Goal: Information Seeking & Learning: Learn about a topic

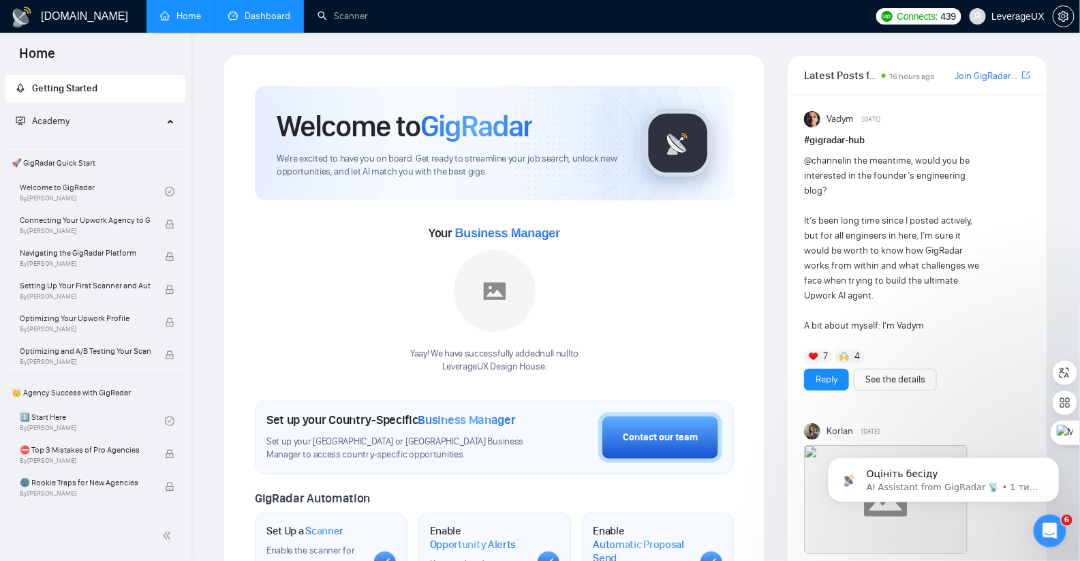
click at [264, 18] on link "Dashboard" at bounding box center [259, 16] width 62 height 12
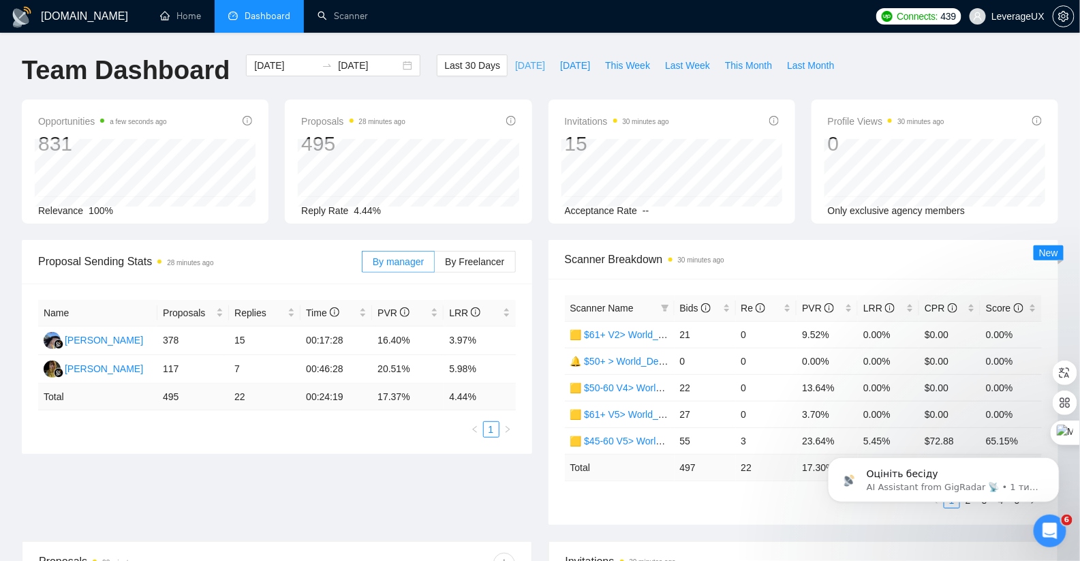
click at [526, 64] on span "[DATE]" at bounding box center [530, 65] width 30 height 15
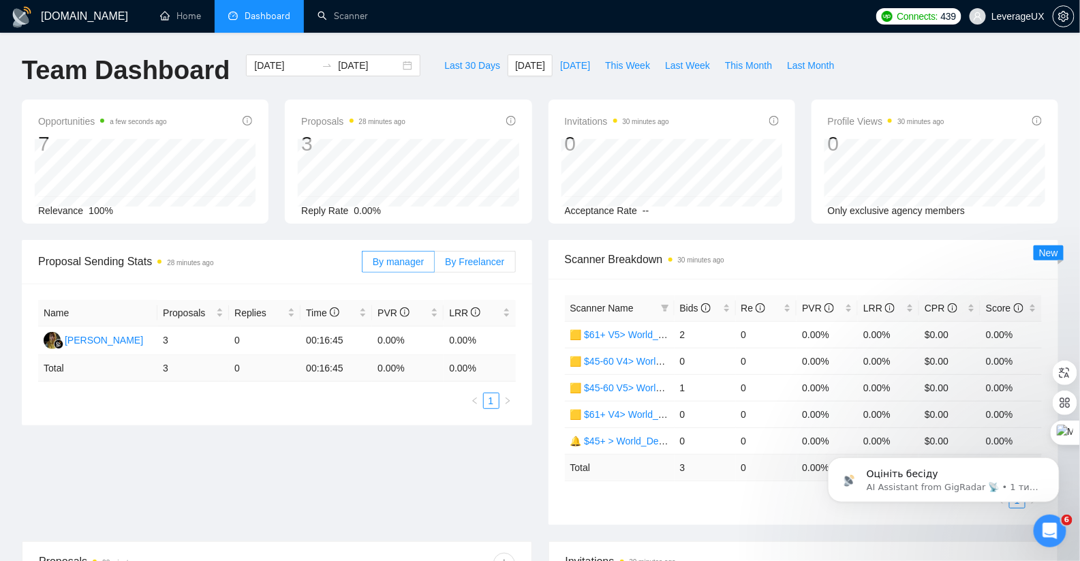
click at [477, 259] on span "By Freelancer" at bounding box center [474, 261] width 59 height 11
click at [435, 265] on input "By Freelancer" at bounding box center [435, 265] width 0 height 0
click at [577, 67] on span "[DATE]" at bounding box center [575, 65] width 30 height 15
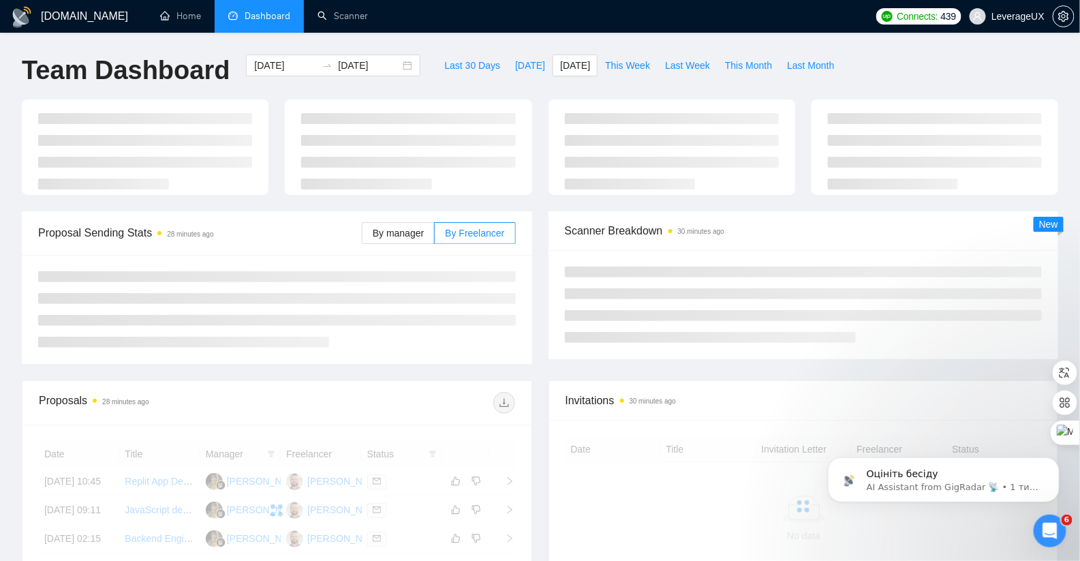
type input "[DATE]"
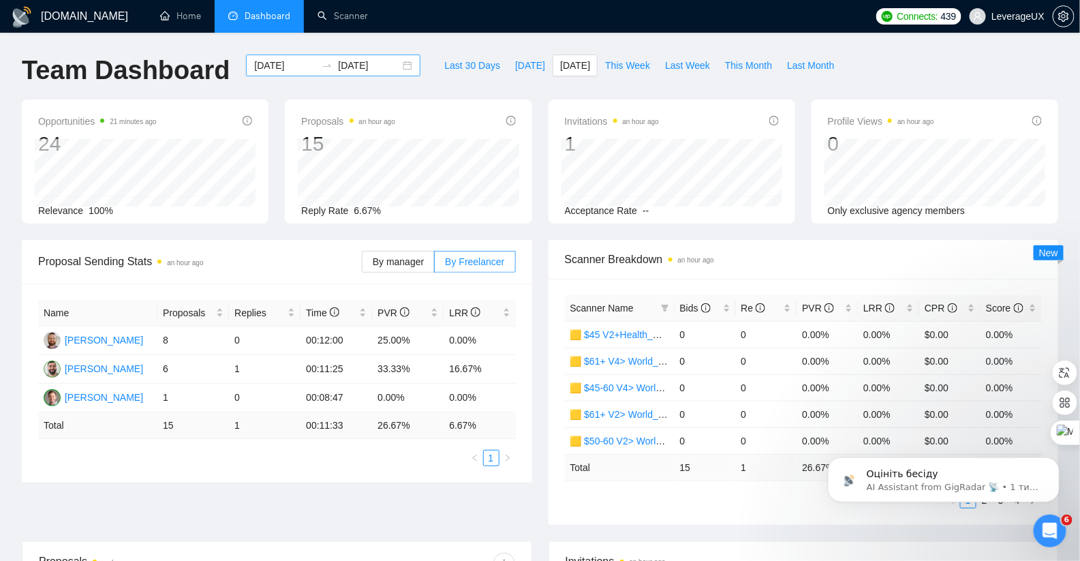
click at [397, 63] on div "[DATE] [DATE]" at bounding box center [333, 66] width 174 height 22
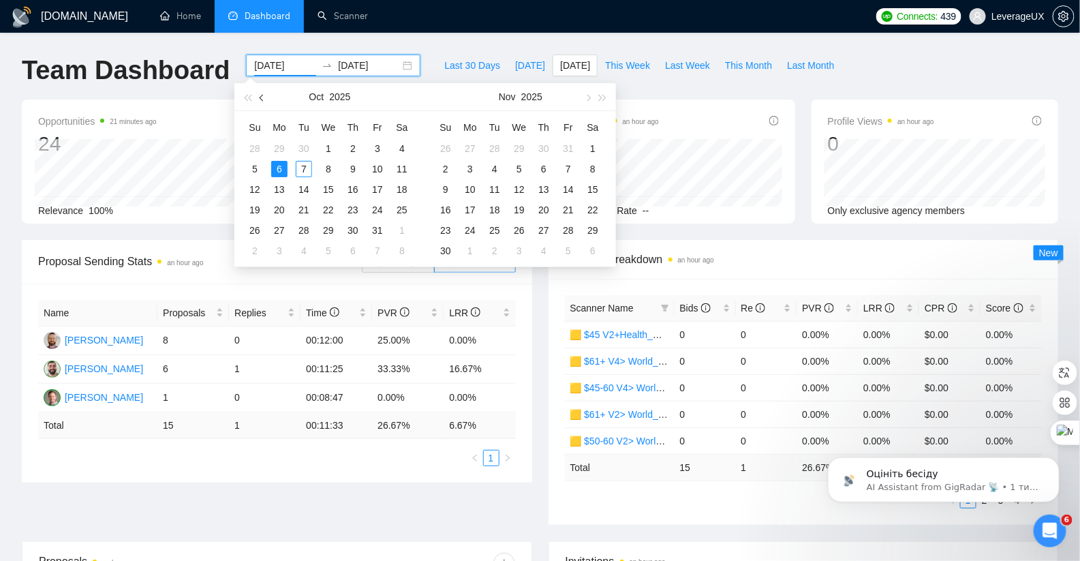
click at [264, 102] on button "button" at bounding box center [262, 96] width 15 height 27
type input "[DATE]"
click at [253, 211] on div "20" at bounding box center [255, 210] width 16 height 16
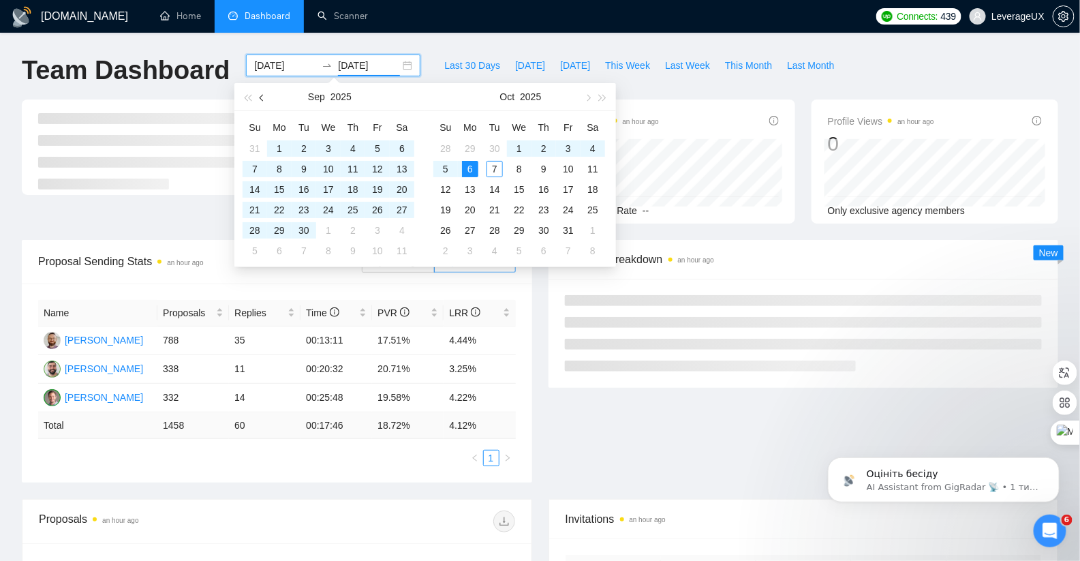
click at [259, 99] on button "button" at bounding box center [262, 96] width 15 height 27
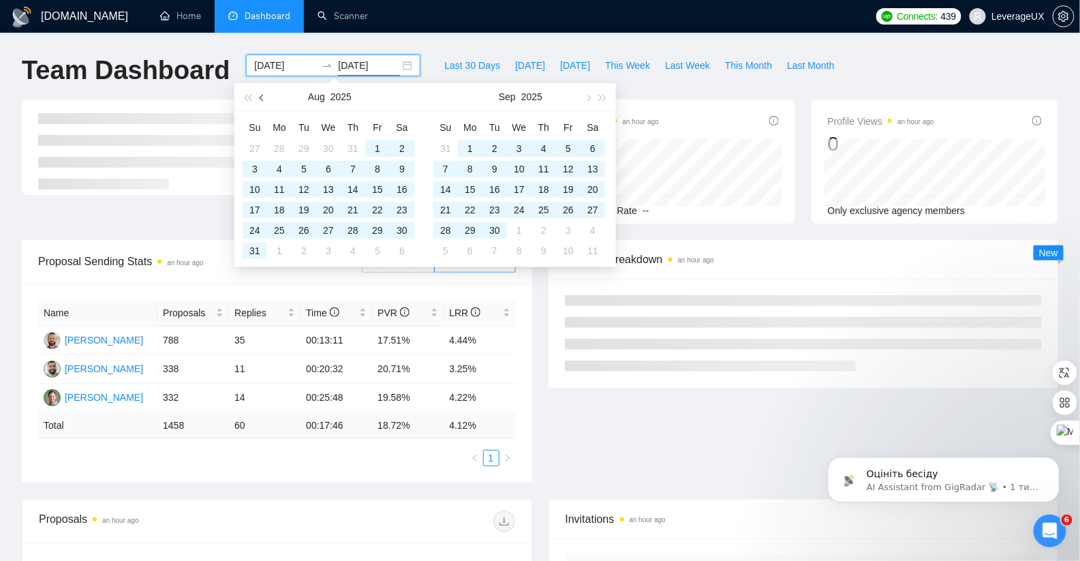
click at [259, 99] on button "button" at bounding box center [262, 96] width 15 height 27
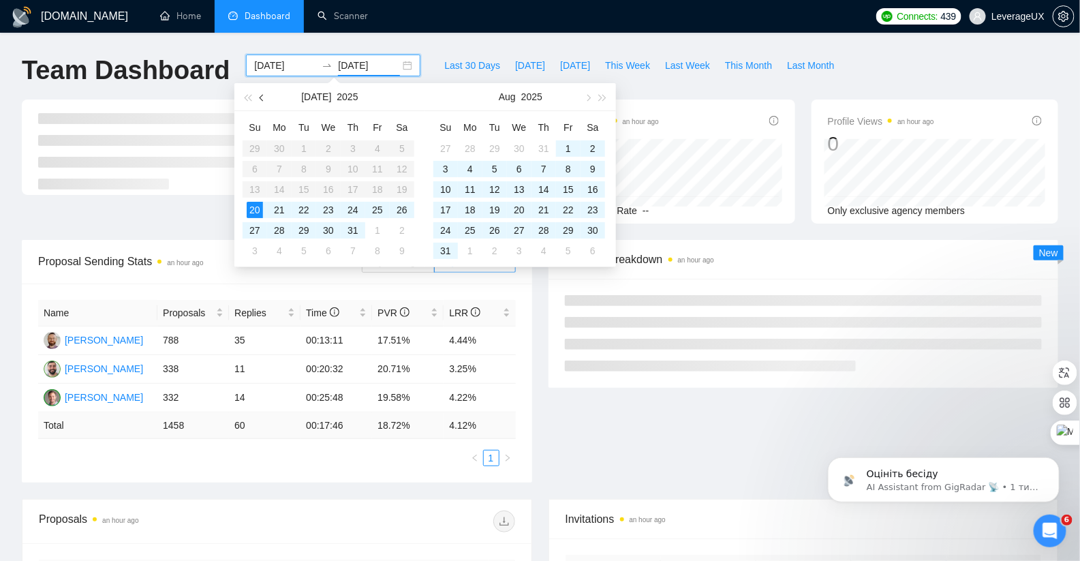
click at [259, 99] on button "button" at bounding box center [262, 96] width 15 height 27
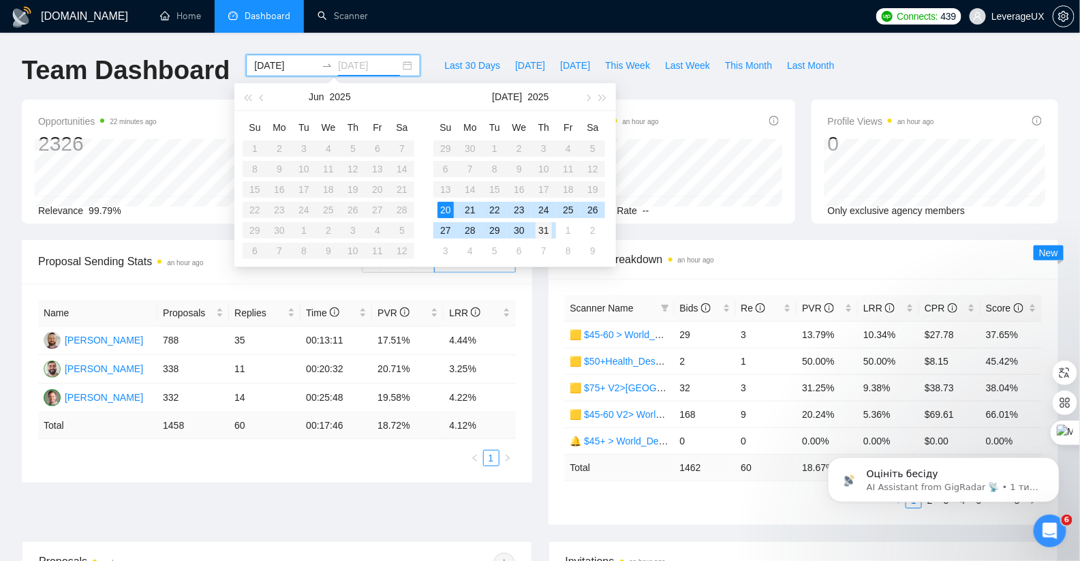
type input "[DATE]"
click at [542, 229] on div "31" at bounding box center [544, 230] width 16 height 16
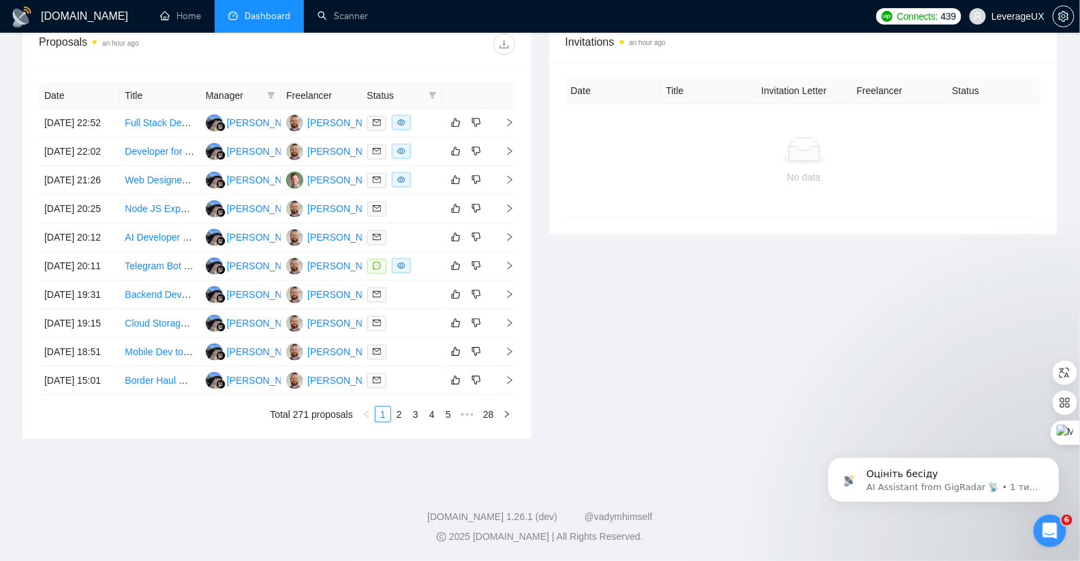
scroll to position [583, 0]
click at [510, 263] on td at bounding box center [502, 266] width 27 height 29
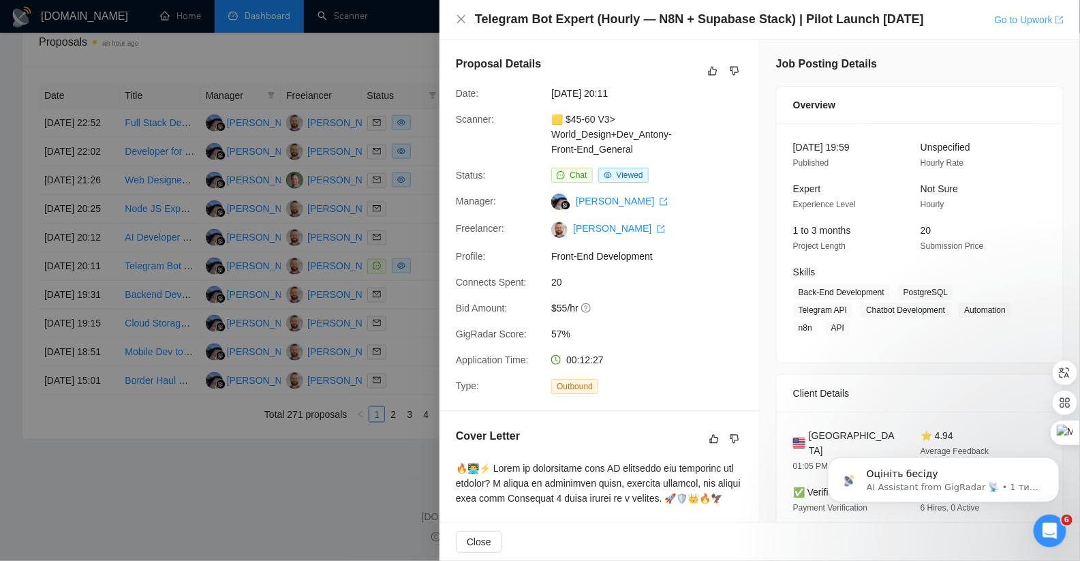
click at [1016, 22] on link "Go to Upwork" at bounding box center [1029, 19] width 70 height 11
click at [457, 12] on div "Telegram Bot Expert (Hourly — N8N + Supabase Stack) | Pilot Launch [DATE] Go to…" at bounding box center [760, 19] width 608 height 17
click at [459, 10] on div "Telegram Bot Expert (Hourly — N8N + Supabase Stack) | Pilot Launch [DATE] Go to…" at bounding box center [760, 20] width 641 height 40
click at [459, 16] on icon "close" at bounding box center [461, 19] width 8 height 8
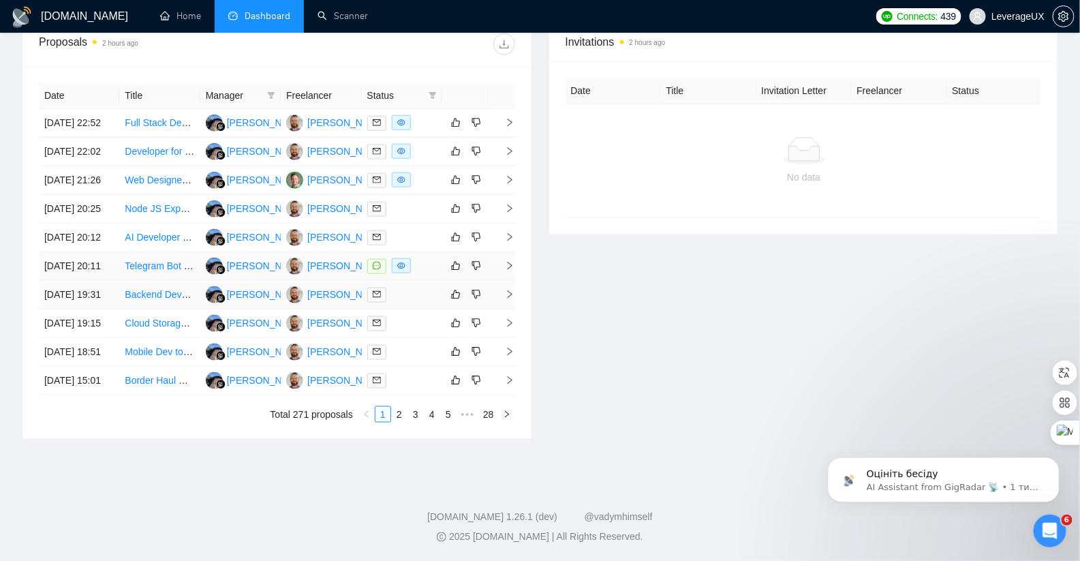
scroll to position [519, 0]
click at [512, 271] on icon "right" at bounding box center [510, 266] width 10 height 10
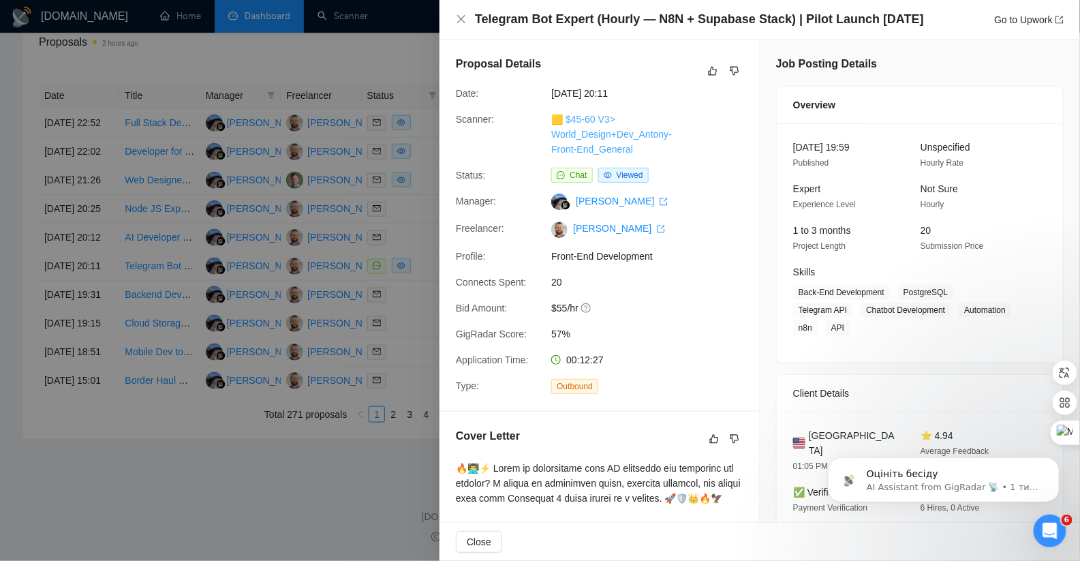
drag, startPoint x: 643, startPoint y: 150, endPoint x: 559, endPoint y: 121, distance: 89.4
click at [559, 121] on div "🟨 $45-60 V3> World_Design+Dev_Antony-Front-End_General" at bounding box center [618, 134] width 144 height 45
copy link "$45-60 V3> World_Design+Dev_Antony-Front-End_General"
click at [293, 281] on div at bounding box center [540, 280] width 1080 height 561
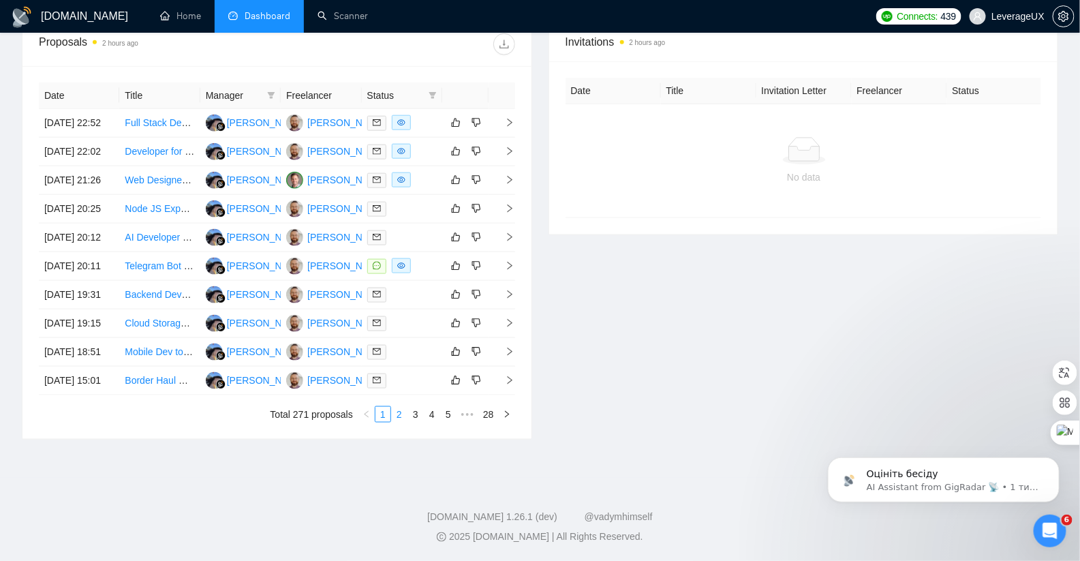
click at [398, 422] on link "2" at bounding box center [399, 414] width 15 height 15
click at [414, 422] on link "3" at bounding box center [415, 414] width 15 height 15
click at [435, 422] on link "4" at bounding box center [432, 414] width 15 height 15
drag, startPoint x: 432, startPoint y: 548, endPoint x: 435, endPoint y: 523, distance: 24.7
click at [431, 422] on link "5" at bounding box center [432, 414] width 15 height 15
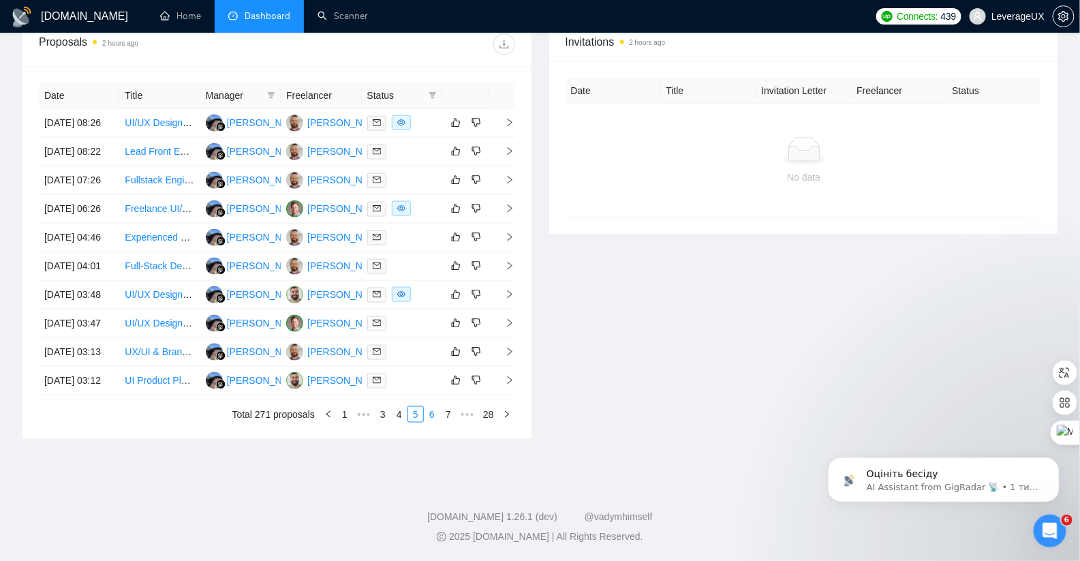
click at [432, 422] on link "6" at bounding box center [432, 414] width 15 height 15
click at [429, 416] on link "7" at bounding box center [432, 414] width 15 height 15
click at [432, 422] on link "8" at bounding box center [432, 414] width 15 height 15
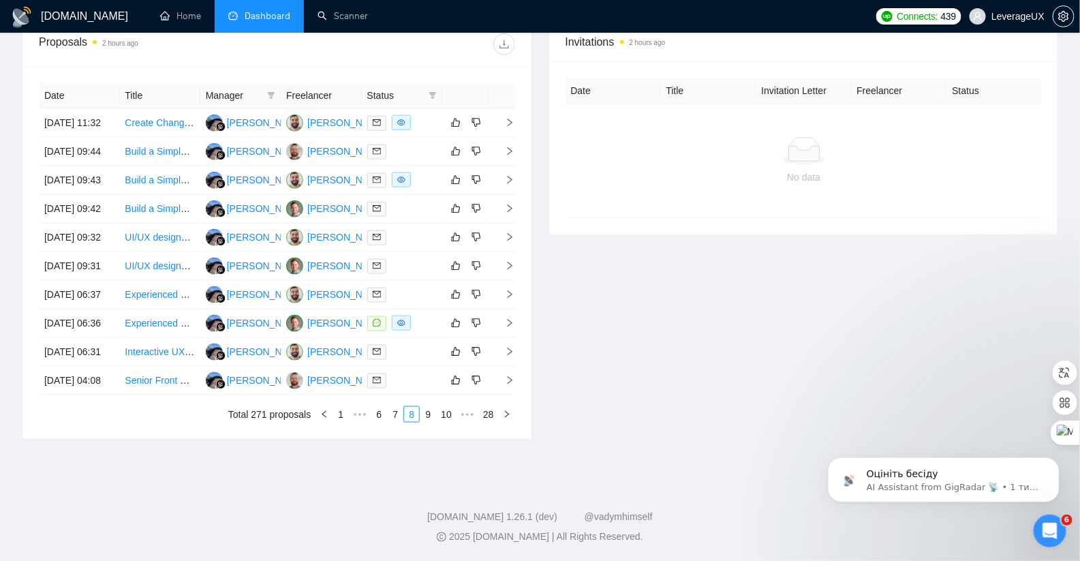
scroll to position [652, 0]
click at [510, 309] on td at bounding box center [502, 323] width 27 height 29
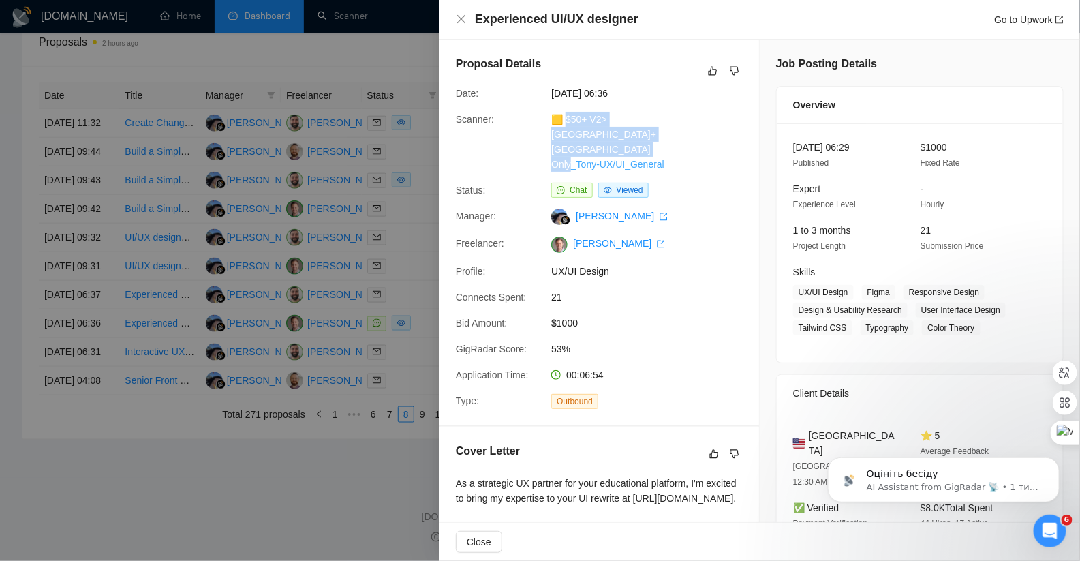
drag, startPoint x: 673, startPoint y: 150, endPoint x: 562, endPoint y: 122, distance: 114.5
click at [562, 122] on div "🟨 $50+ V2> [GEOGRAPHIC_DATA]+[GEOGRAPHIC_DATA] Only_Tony-UX/UI_General" at bounding box center [618, 142] width 144 height 60
copy link "50+ V2> [GEOGRAPHIC_DATA]+[GEOGRAPHIC_DATA] Only_Tony-UX/UI_General"
click at [1011, 18] on link "Go to Upwork" at bounding box center [1029, 19] width 70 height 11
click at [340, 457] on div at bounding box center [540, 280] width 1080 height 561
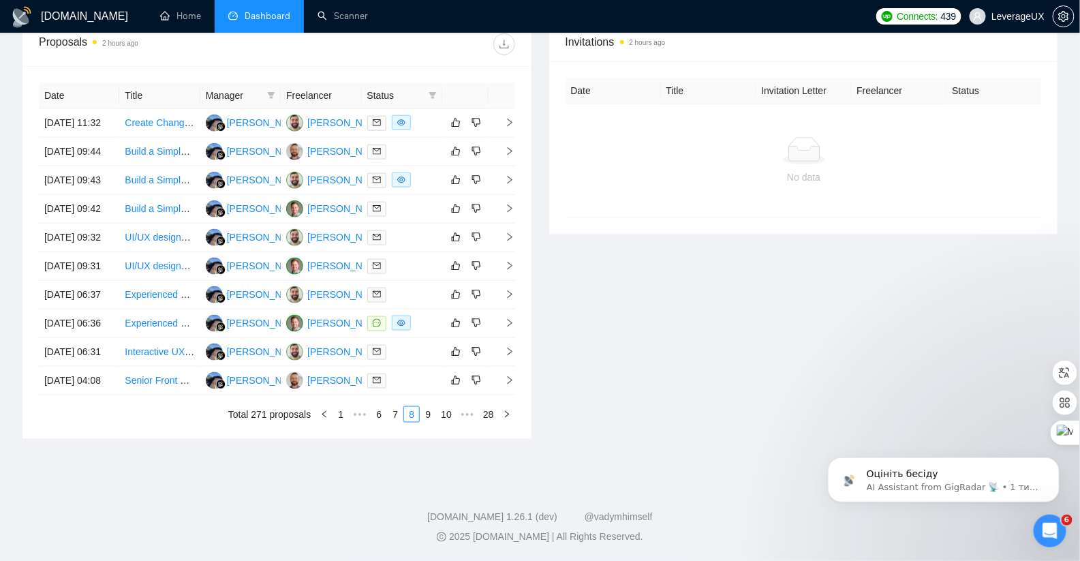
drag, startPoint x: 426, startPoint y: 416, endPoint x: 446, endPoint y: 305, distance: 112.8
click at [427, 416] on link "9" at bounding box center [427, 414] width 15 height 15
drag, startPoint x: 424, startPoint y: 412, endPoint x: 427, endPoint y: 397, distance: 15.4
click at [424, 412] on link "10" at bounding box center [426, 414] width 19 height 15
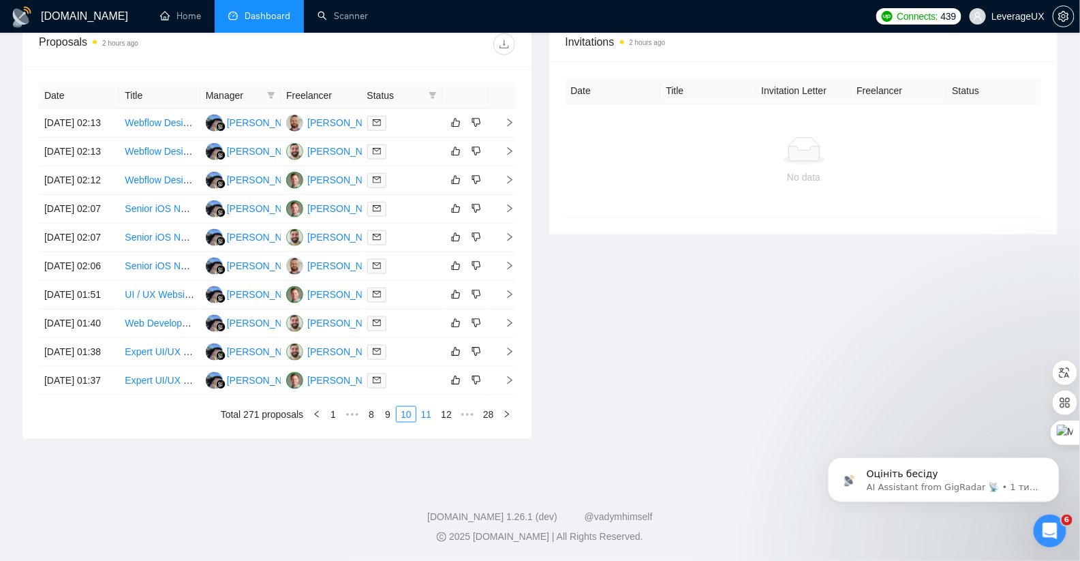
click at [421, 422] on link "11" at bounding box center [426, 414] width 19 height 15
click at [425, 422] on link "12" at bounding box center [426, 414] width 19 height 15
click at [508, 270] on icon "right" at bounding box center [510, 266] width 5 height 8
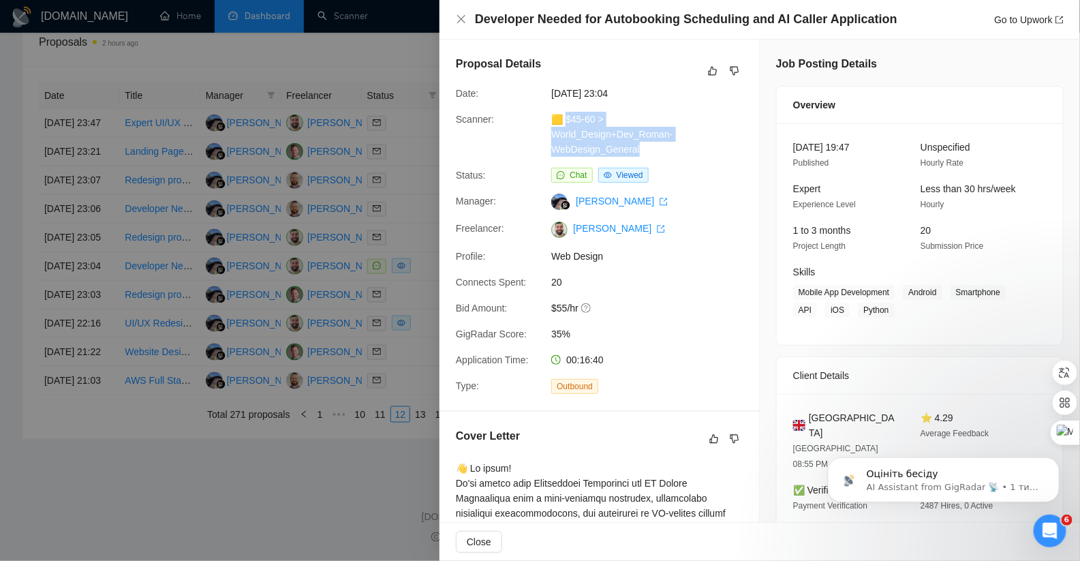
drag, startPoint x: 659, startPoint y: 144, endPoint x: 563, endPoint y: 120, distance: 99.2
click at [563, 120] on div "🟨 $45-60 > World_Design+Dev_Roman-WebDesign_General" at bounding box center [618, 134] width 144 height 45
copy link "45-60 > World_Design+Dev_Roman-WebDesign_General"
click at [677, 363] on div "00:16:40" at bounding box center [618, 359] width 144 height 15
click at [1015, 19] on link "Go to Upwork" at bounding box center [1029, 19] width 70 height 11
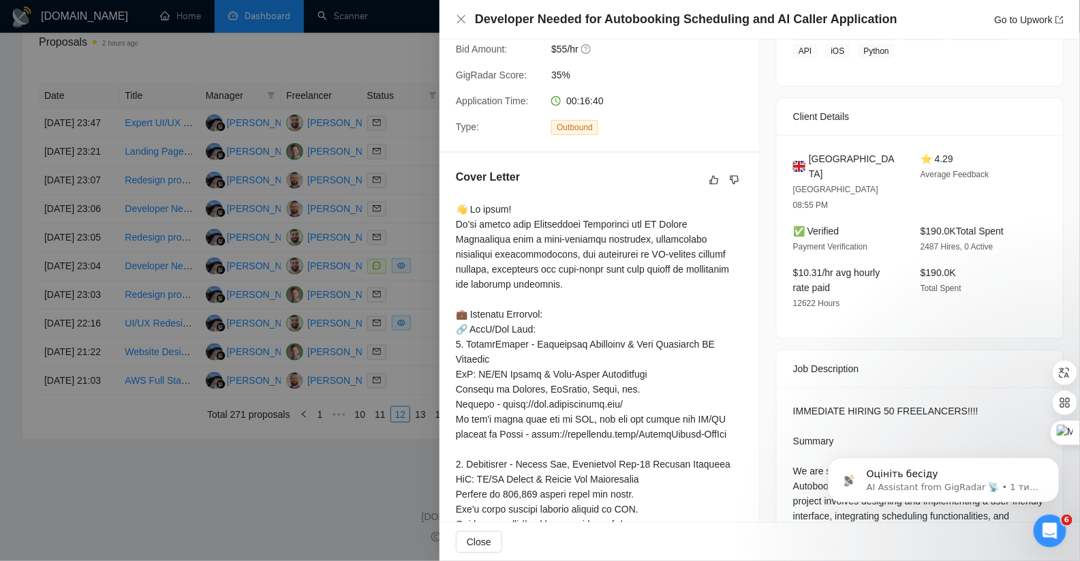
scroll to position [375, 0]
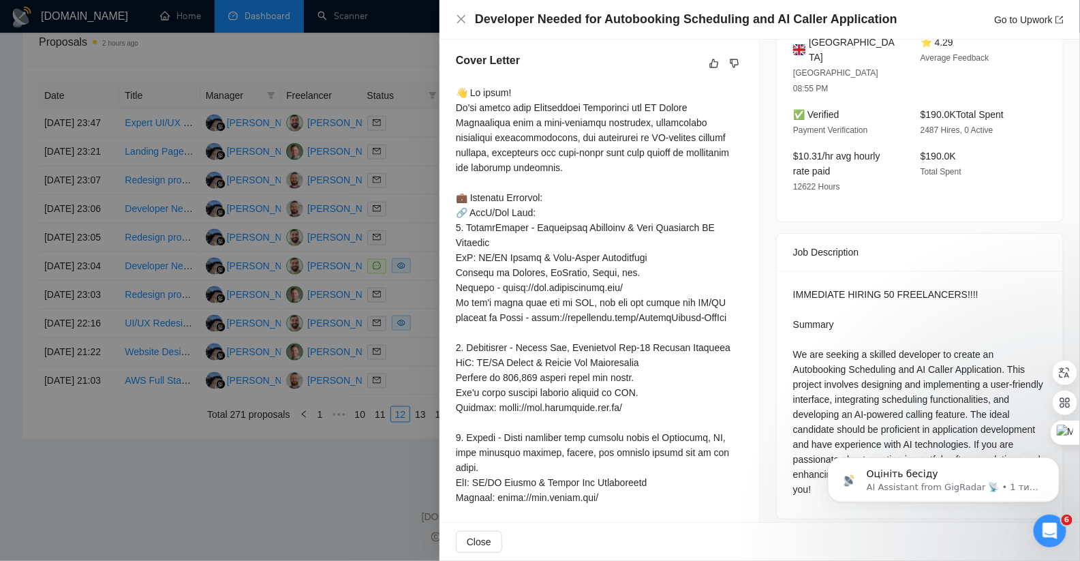
click at [433, 219] on div at bounding box center [540, 280] width 1080 height 561
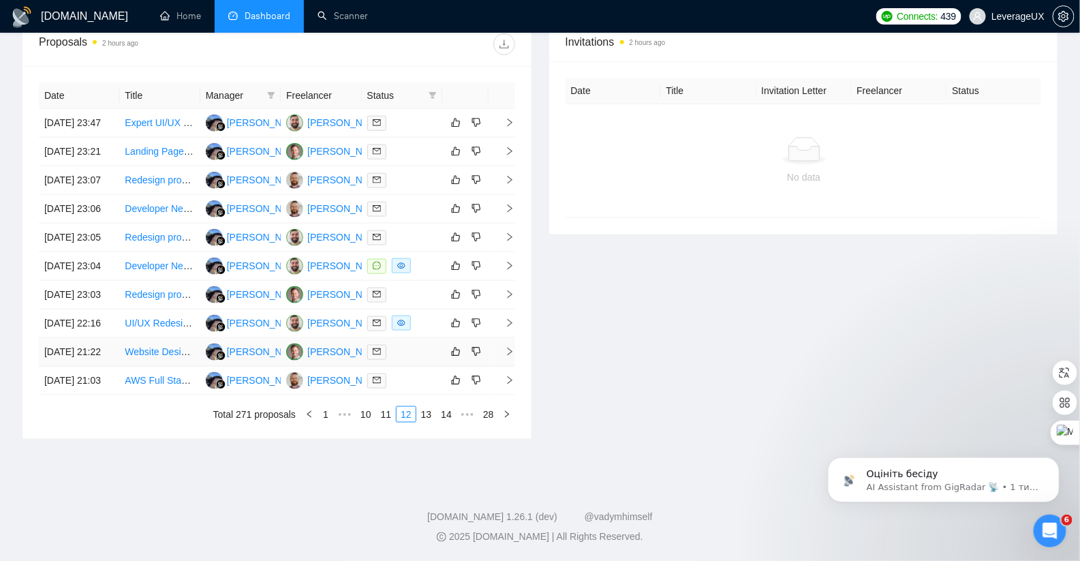
drag, startPoint x: 422, startPoint y: 504, endPoint x: 446, endPoint y: 429, distance: 78.5
click at [422, 422] on link "13" at bounding box center [426, 414] width 19 height 15
drag, startPoint x: 427, startPoint y: 493, endPoint x: 421, endPoint y: 393, distance: 100.4
click at [427, 422] on link "14" at bounding box center [426, 414] width 19 height 15
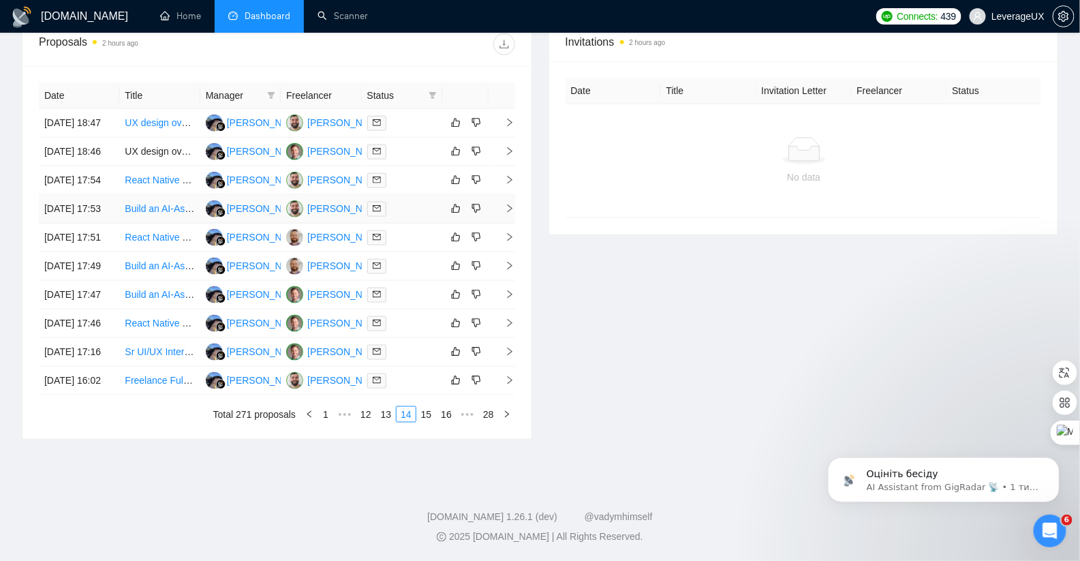
scroll to position [652, 0]
click at [428, 417] on link "15" at bounding box center [426, 414] width 19 height 15
click at [422, 422] on link "16" at bounding box center [426, 414] width 19 height 15
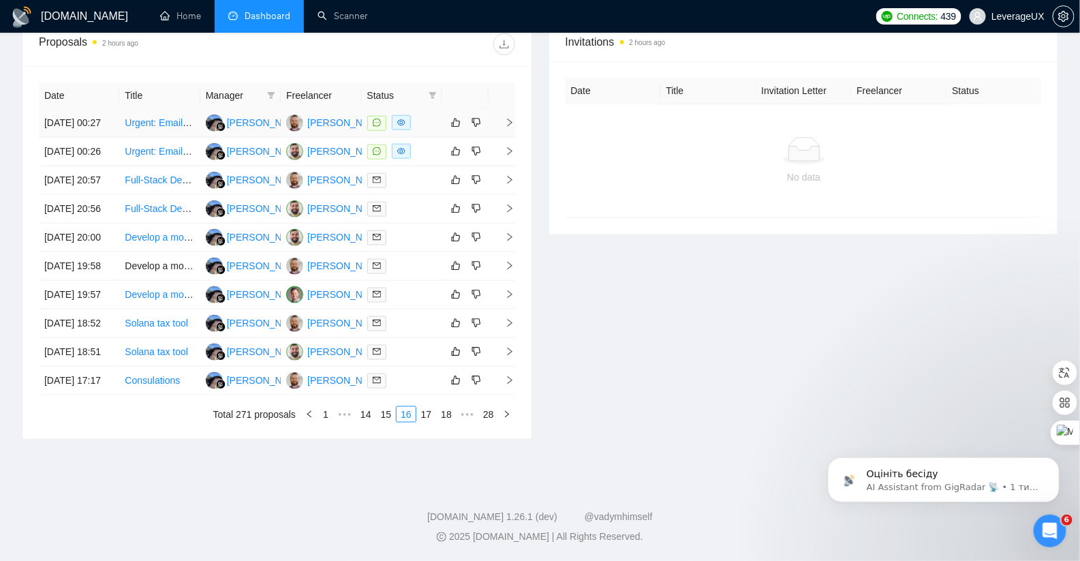
click at [508, 124] on icon "right" at bounding box center [510, 123] width 10 height 10
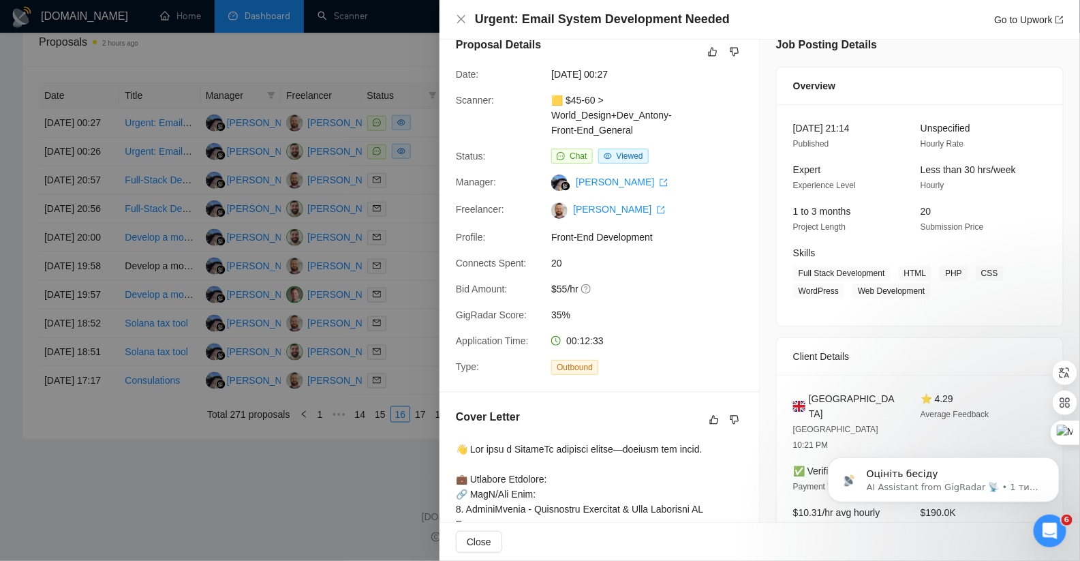
scroll to position [0, 0]
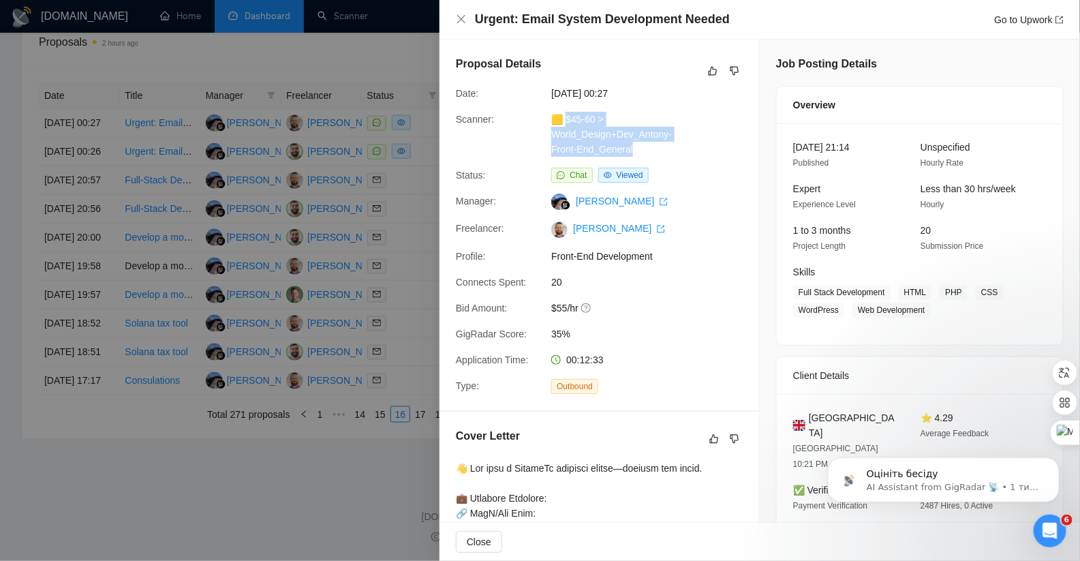
drag, startPoint x: 634, startPoint y: 153, endPoint x: 562, endPoint y: 120, distance: 79.3
click at [562, 120] on div "🟨 $45-60 > World_Design+Dev_Antony-Front-End_General" at bounding box center [618, 134] width 144 height 45
copy link "45-60 > World_Design+Dev_Antony-Front-End_General"
click at [1025, 18] on link "Go to Upwork" at bounding box center [1029, 19] width 70 height 11
click at [407, 261] on div at bounding box center [540, 280] width 1080 height 561
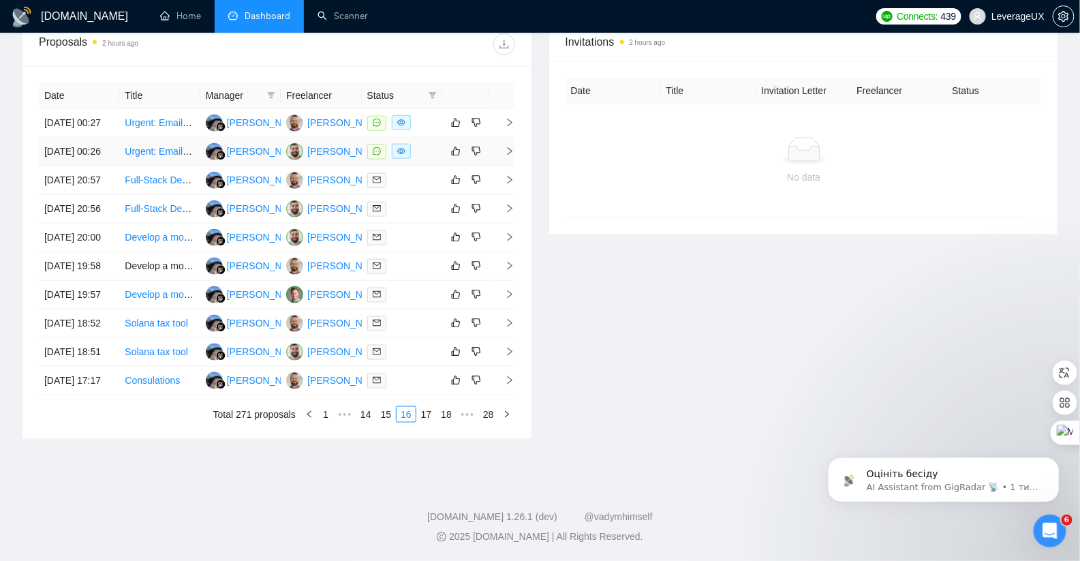
click at [505, 156] on icon "right" at bounding box center [510, 152] width 10 height 10
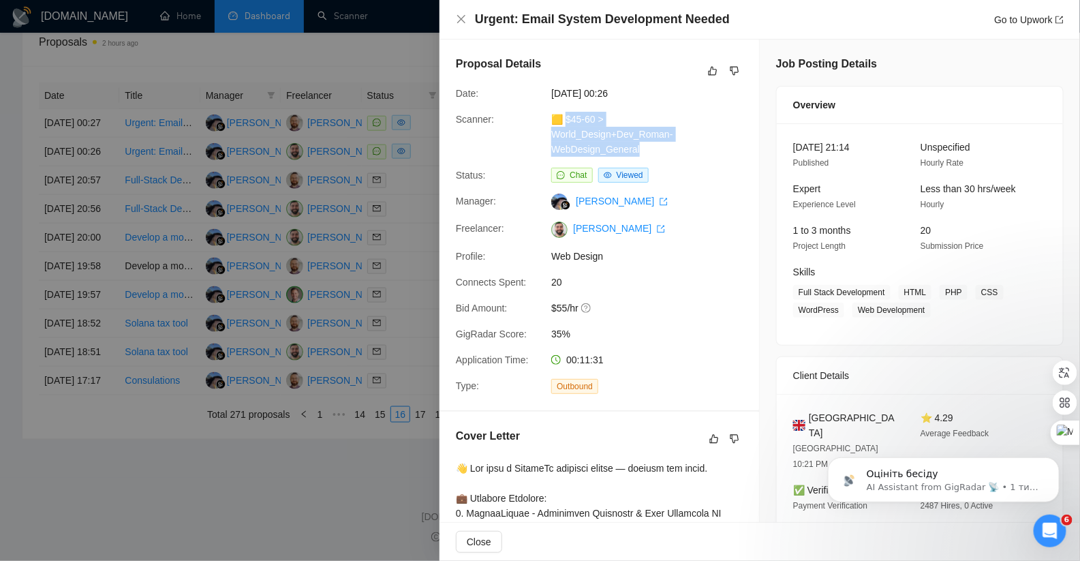
drag, startPoint x: 642, startPoint y: 146, endPoint x: 562, endPoint y: 124, distance: 83.3
click at [562, 124] on div "🟨 $45-60 > World_Design+Dev_Roman-WebDesign_General" at bounding box center [618, 134] width 144 height 45
copy link "45-60 > World_Design+Dev_Roman-WebDesign_General"
click at [1015, 22] on link "Go to Upwork" at bounding box center [1029, 19] width 70 height 11
click at [399, 263] on div at bounding box center [540, 280] width 1080 height 561
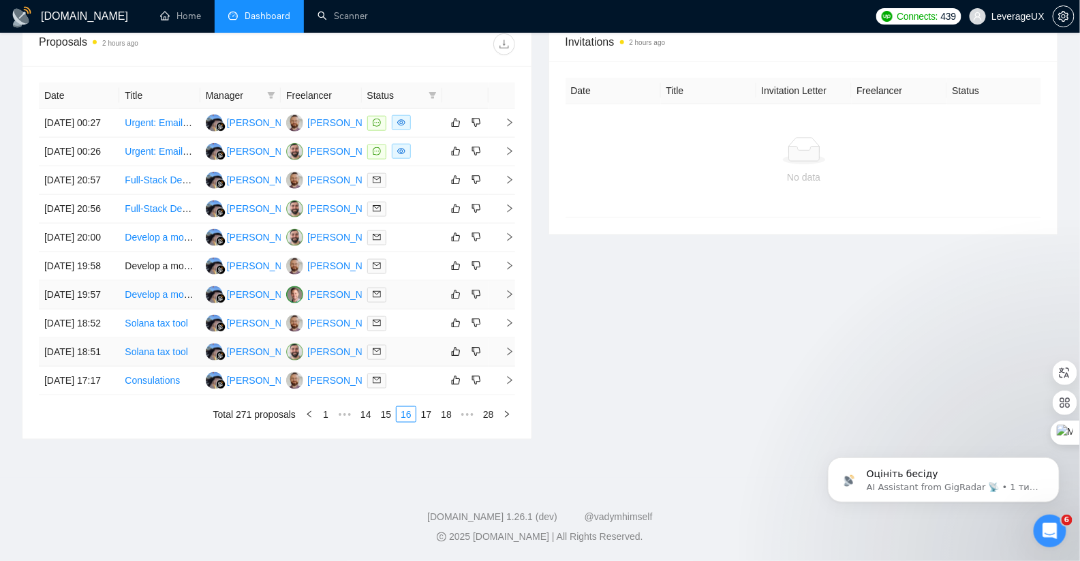
scroll to position [572, 0]
click at [427, 422] on link "17" at bounding box center [426, 414] width 19 height 15
click at [432, 418] on link "18" at bounding box center [426, 414] width 19 height 15
click at [428, 411] on link "19" at bounding box center [426, 414] width 19 height 15
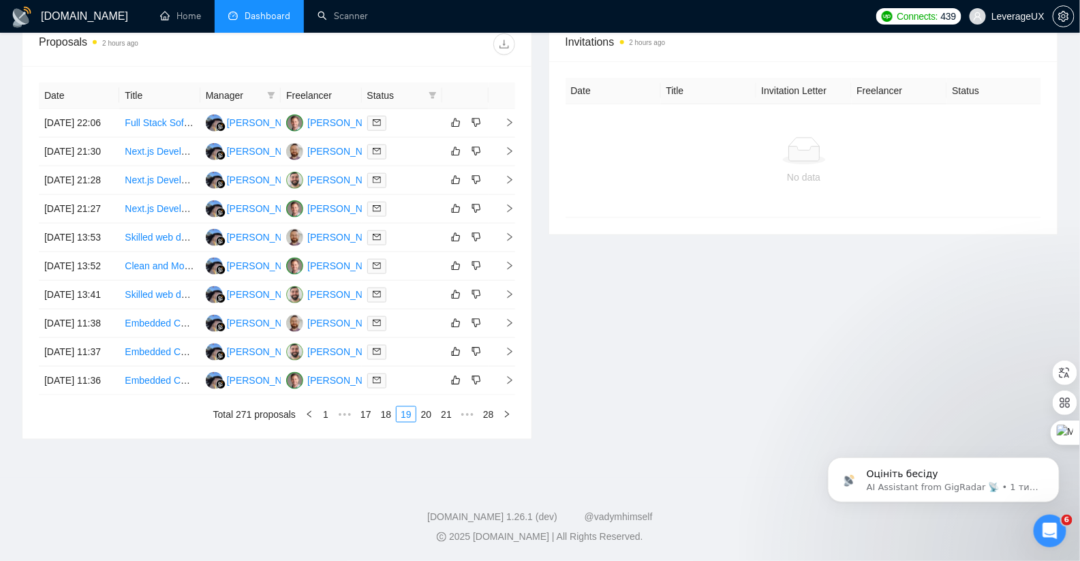
scroll to position [651, 0]
click at [431, 410] on link "20" at bounding box center [426, 414] width 19 height 15
click at [420, 422] on li "21" at bounding box center [426, 414] width 20 height 16
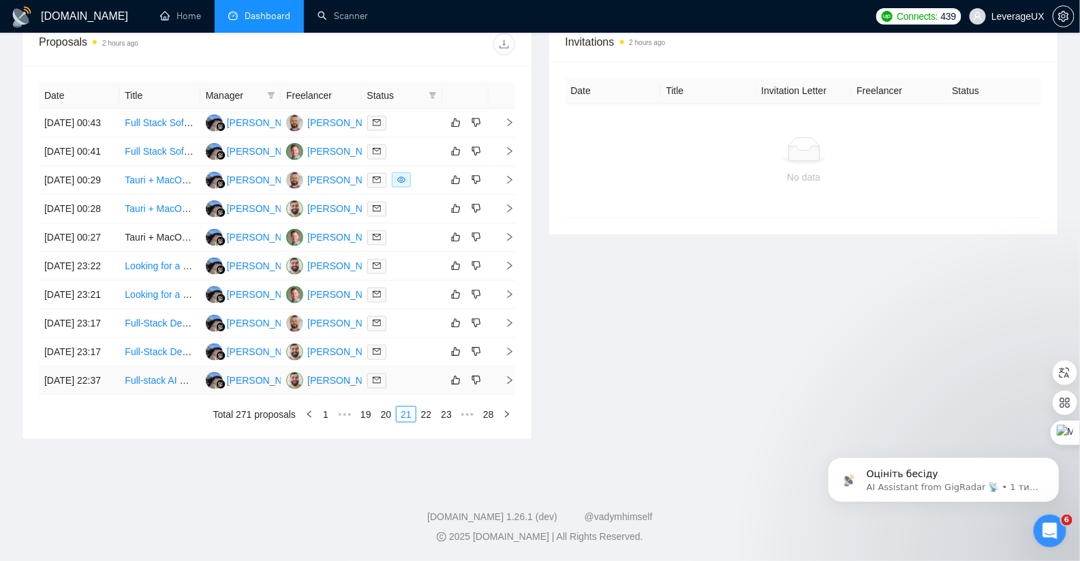
click at [429, 422] on link "22" at bounding box center [426, 414] width 19 height 15
click at [510, 156] on icon "right" at bounding box center [510, 152] width 10 height 10
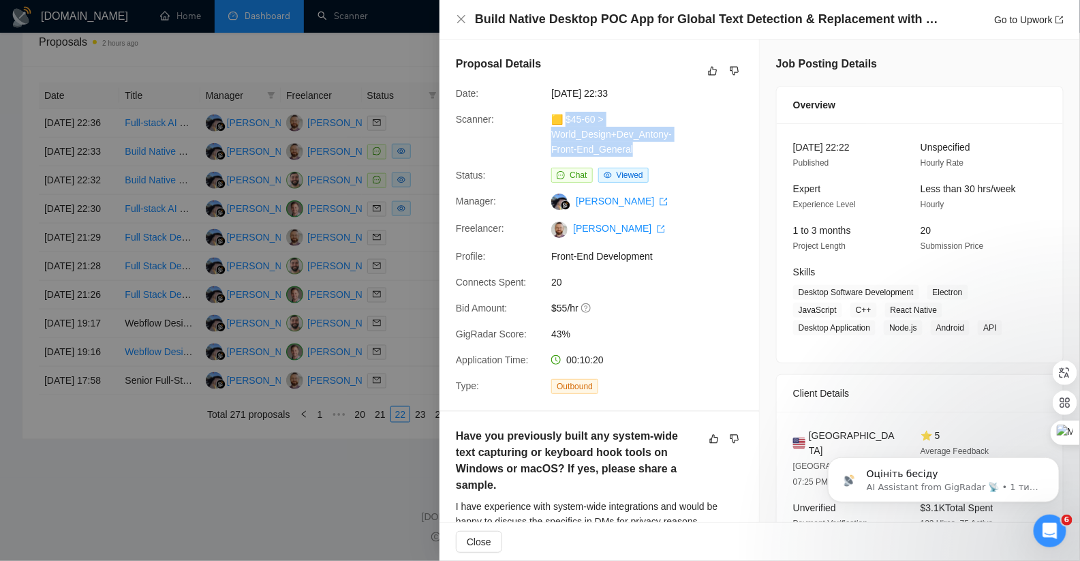
drag, startPoint x: 651, startPoint y: 148, endPoint x: 562, endPoint y: 120, distance: 92.9
click at [562, 120] on div "🟨 $45-60 > World_Design+Dev_Antony-Front-End_General" at bounding box center [618, 134] width 144 height 45
copy link "45-60 > World_Design+Dev_Antony-Front-End_General"
click at [1025, 20] on link "Go to Upwork" at bounding box center [1029, 19] width 70 height 11
click at [386, 309] on div at bounding box center [540, 280] width 1080 height 561
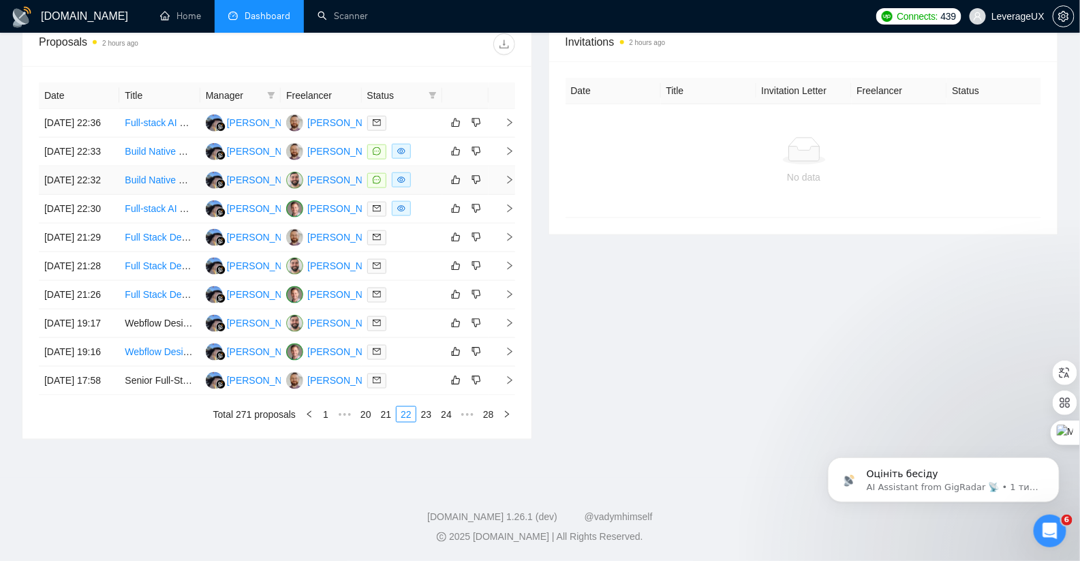
click at [508, 185] on icon "right" at bounding box center [510, 180] width 10 height 10
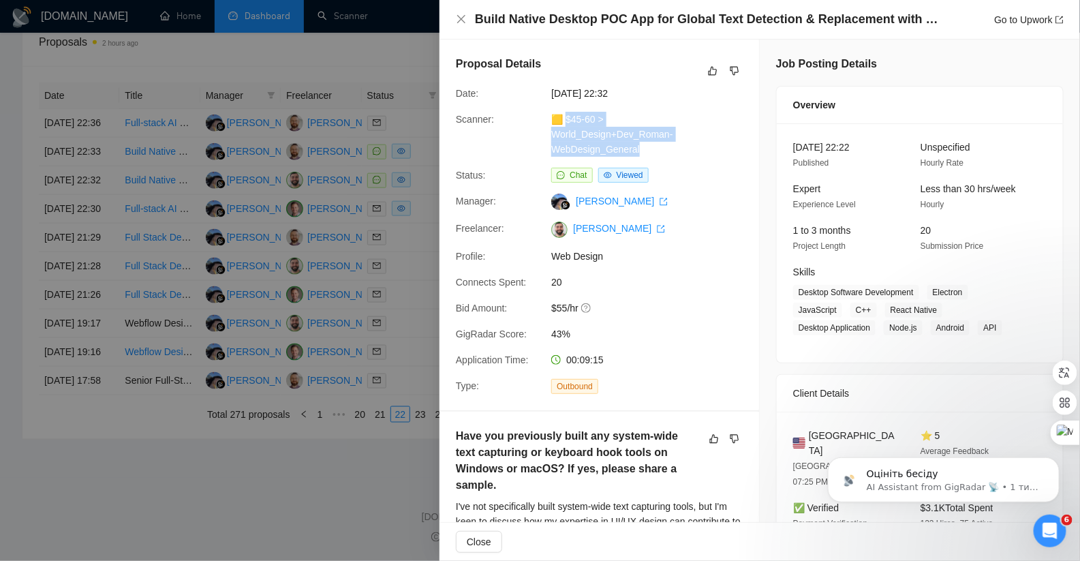
drag, startPoint x: 588, startPoint y: 141, endPoint x: 561, endPoint y: 121, distance: 34.1
click at [561, 121] on div "🟨 $45-60 > World_Design+Dev_Roman-WebDesign_General" at bounding box center [618, 134] width 144 height 45
copy link "45-60 > World_Design+Dev_Roman-WebDesign_General"
click at [1034, 18] on link "Go to Upwork" at bounding box center [1029, 19] width 70 height 11
click at [356, 272] on div at bounding box center [540, 280] width 1080 height 561
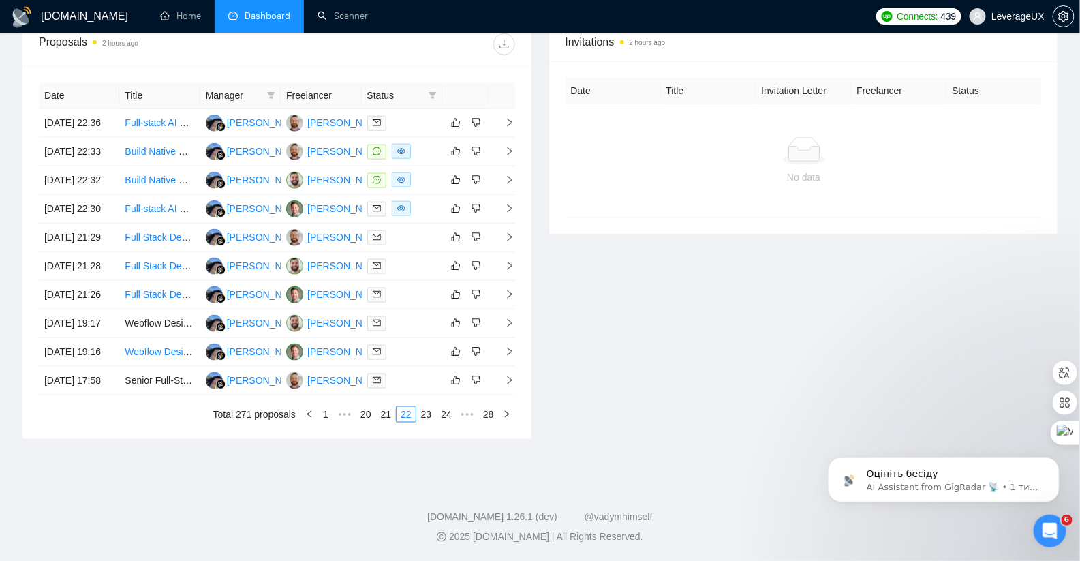
scroll to position [526, 0]
click at [428, 422] on link "23" at bounding box center [426, 414] width 19 height 15
click at [427, 422] on link "24" at bounding box center [426, 414] width 19 height 15
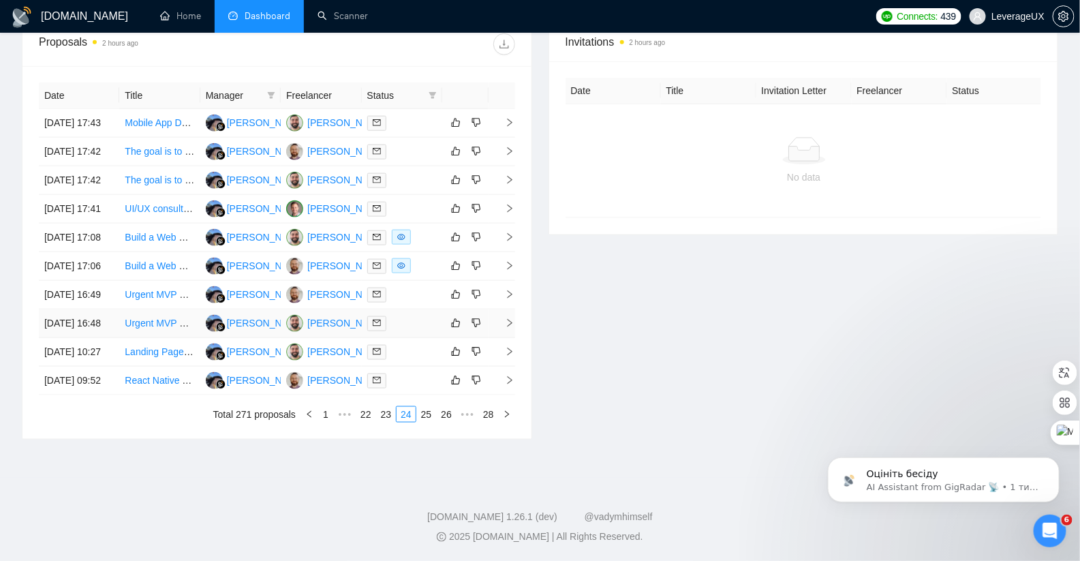
click at [419, 422] on link "25" at bounding box center [426, 414] width 19 height 15
click at [450, 422] on link "26" at bounding box center [448, 414] width 19 height 15
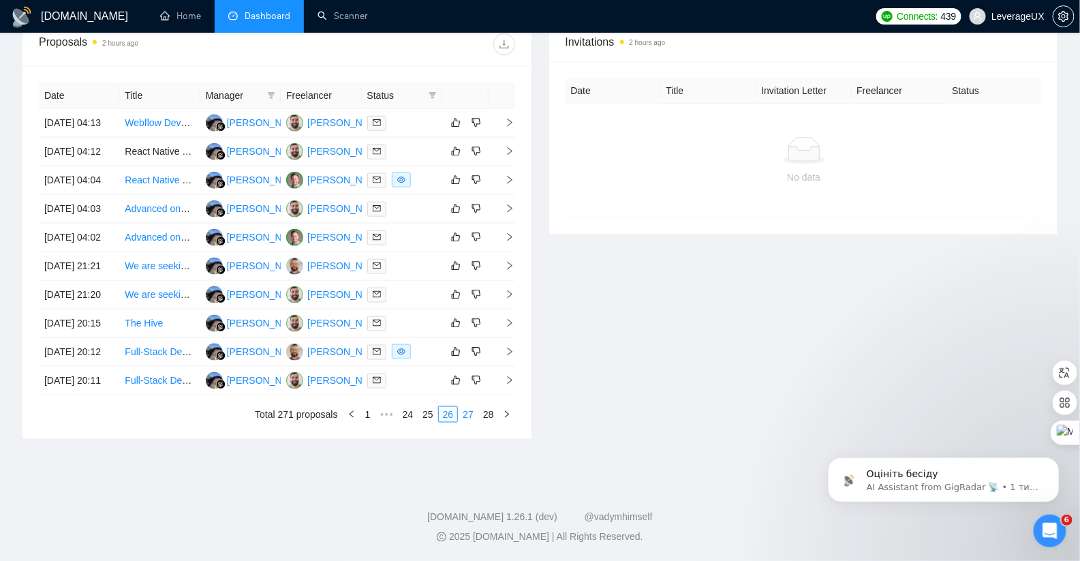
click at [467, 422] on link "27" at bounding box center [468, 414] width 19 height 15
click at [486, 422] on link "28" at bounding box center [488, 414] width 19 height 15
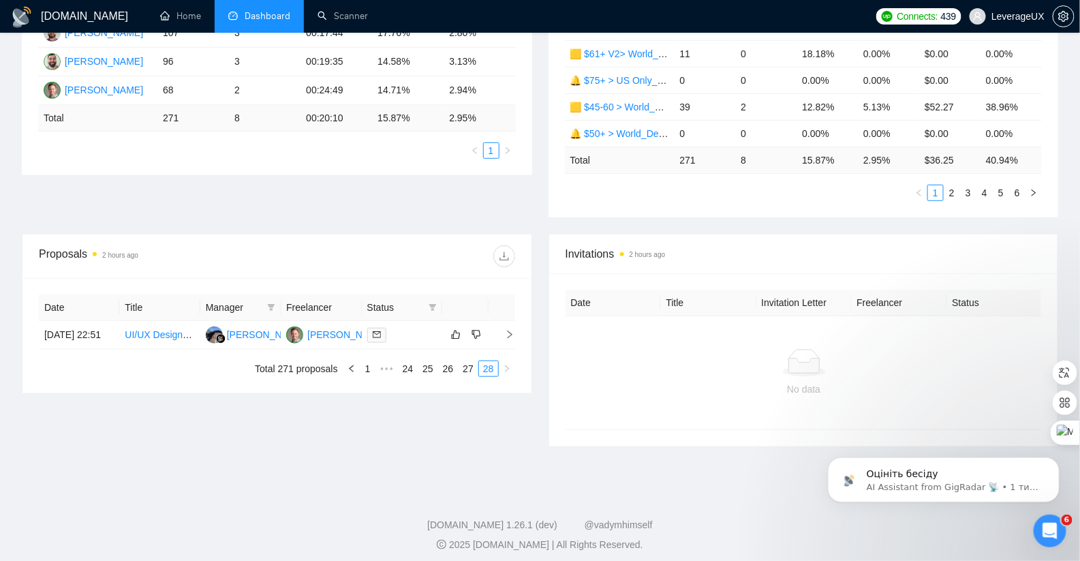
scroll to position [321, 0]
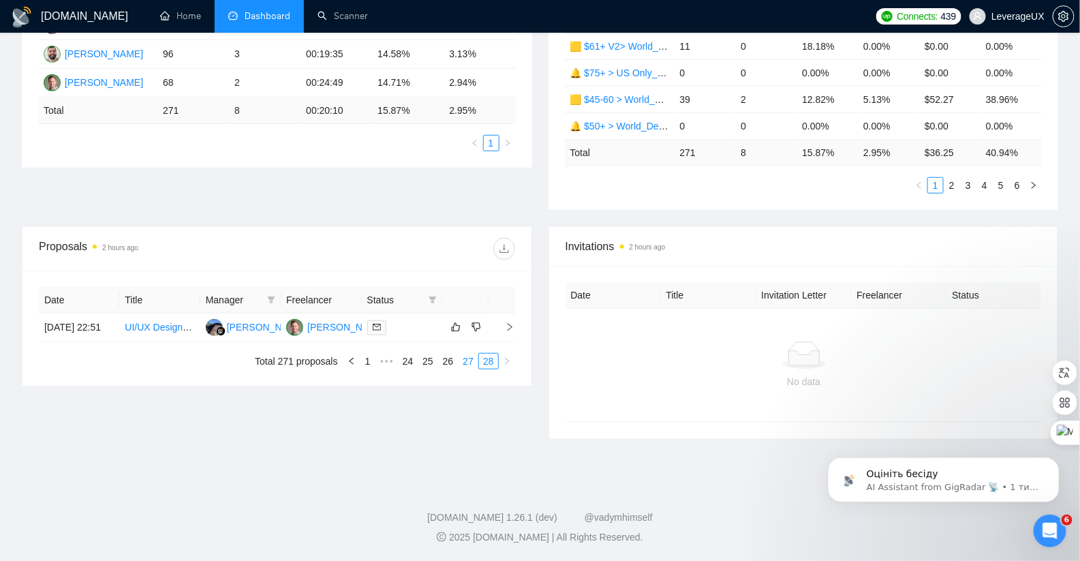
click at [466, 369] on link "27" at bounding box center [468, 361] width 19 height 15
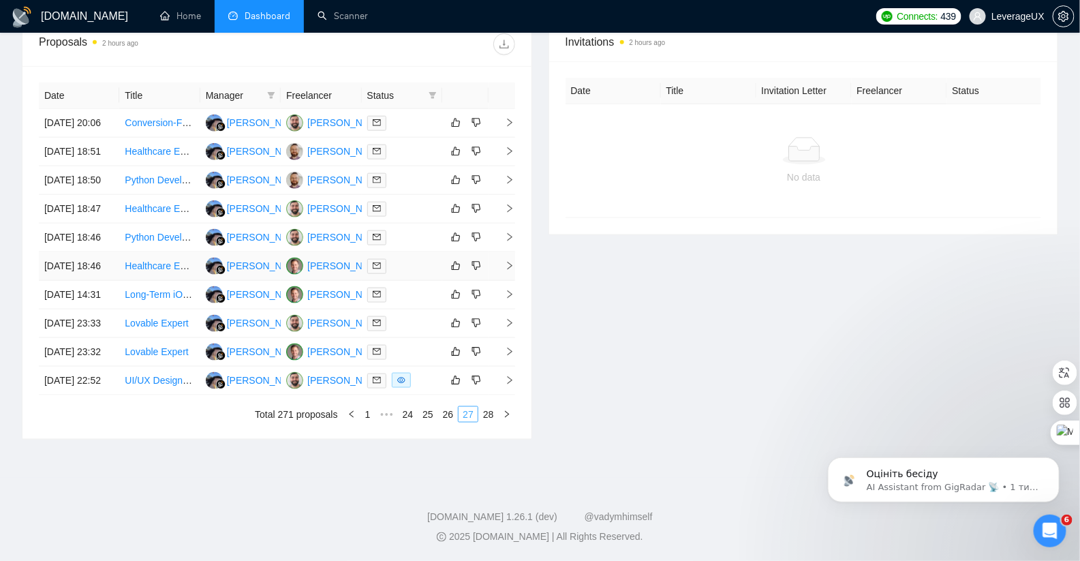
scroll to position [652, 0]
click at [446, 414] on link "26" at bounding box center [448, 414] width 19 height 15
click at [427, 422] on link "25" at bounding box center [427, 414] width 19 height 15
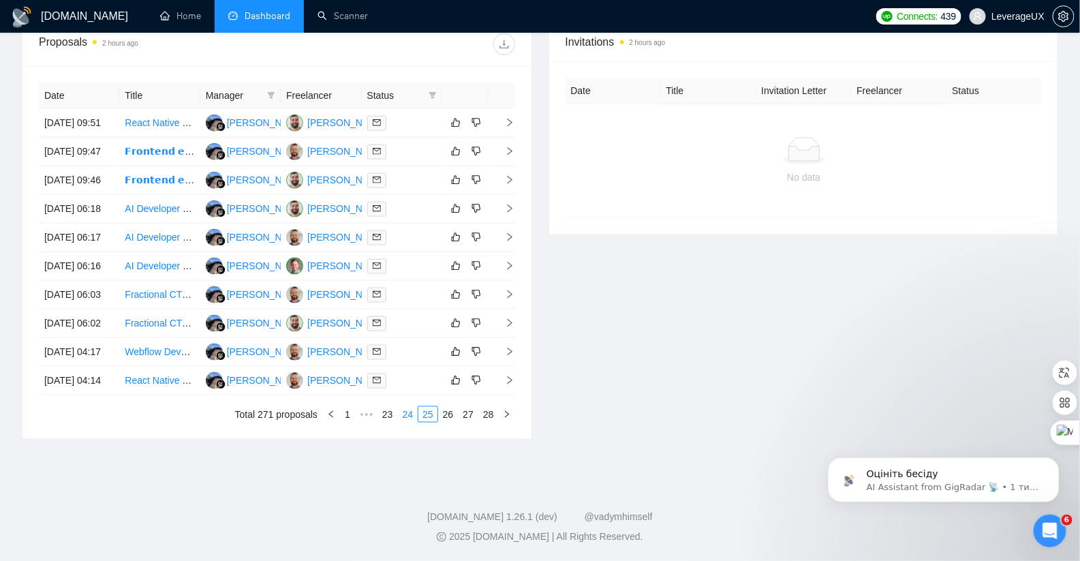
click at [408, 418] on link "24" at bounding box center [408, 414] width 19 height 15
drag, startPoint x: 387, startPoint y: 412, endPoint x: 381, endPoint y: 395, distance: 17.5
click at [387, 412] on link "23" at bounding box center [386, 414] width 19 height 15
click at [381, 419] on link "22" at bounding box center [386, 414] width 19 height 15
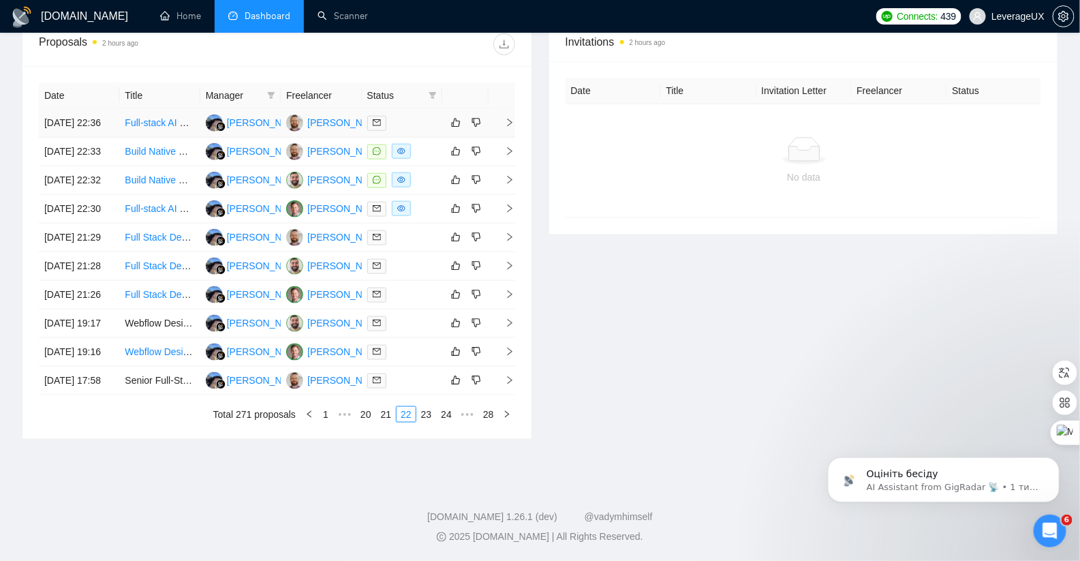
scroll to position [542, 0]
click at [384, 422] on link "21" at bounding box center [386, 414] width 19 height 15
click at [384, 422] on link "20" at bounding box center [386, 414] width 19 height 15
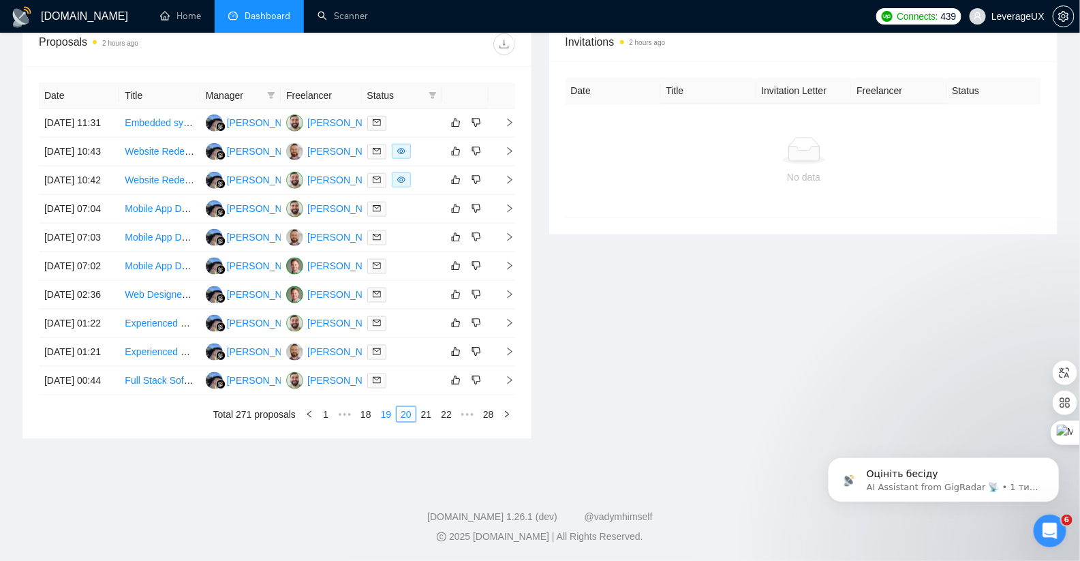
click at [384, 422] on link "19" at bounding box center [386, 414] width 19 height 15
click at [384, 422] on link "18" at bounding box center [386, 414] width 19 height 15
click at [381, 422] on link "17" at bounding box center [386, 414] width 19 height 15
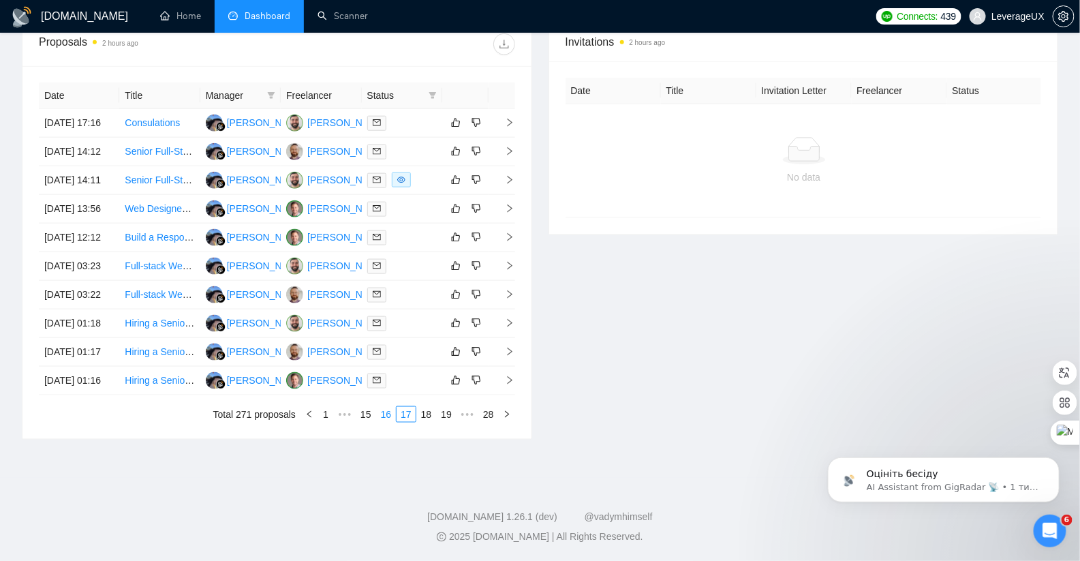
click at [380, 422] on link "16" at bounding box center [386, 414] width 19 height 15
drag, startPoint x: 379, startPoint y: 521, endPoint x: 393, endPoint y: 475, distance: 47.8
click at [379, 422] on link "15" at bounding box center [386, 414] width 19 height 15
click at [427, 422] on link "16" at bounding box center [426, 414] width 19 height 15
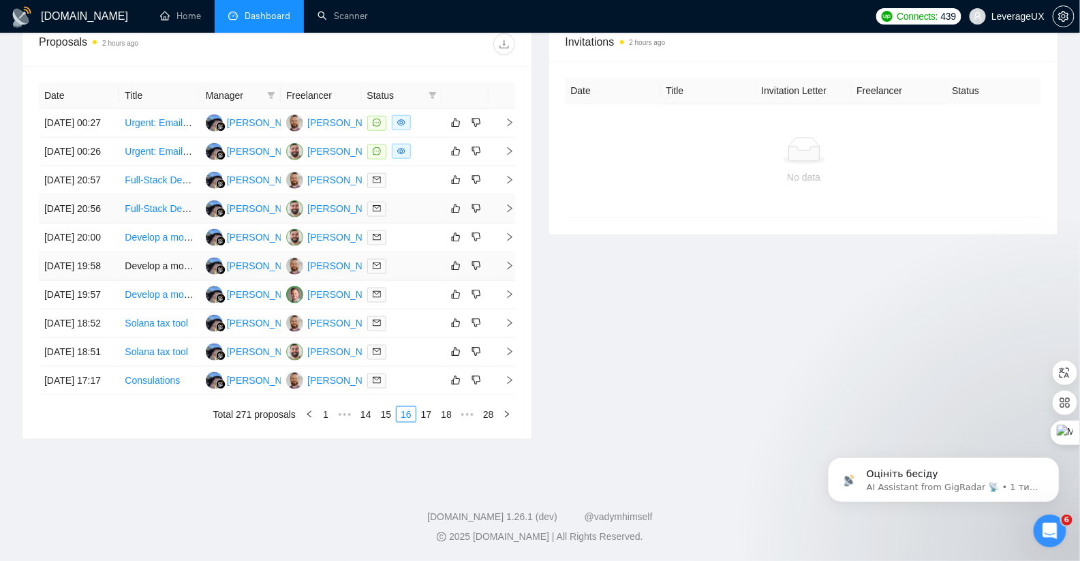
scroll to position [652, 0]
click at [384, 415] on link "15" at bounding box center [386, 414] width 19 height 15
click at [383, 413] on link "14" at bounding box center [386, 414] width 19 height 15
click at [386, 416] on link "13" at bounding box center [386, 414] width 19 height 15
click at [383, 418] on link "12" at bounding box center [386, 414] width 19 height 15
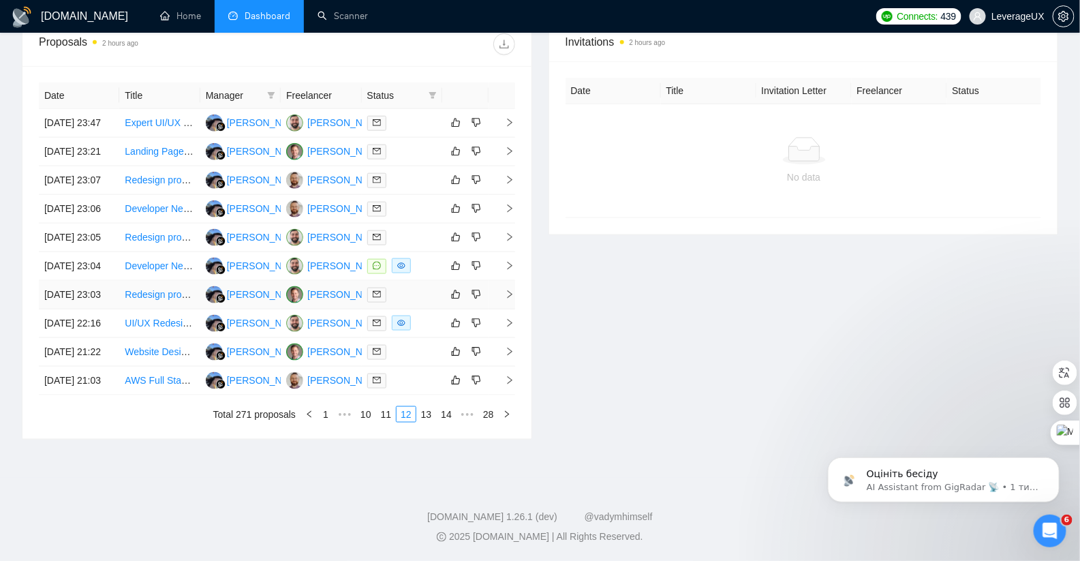
scroll to position [585, 0]
click at [383, 422] on link "11" at bounding box center [386, 414] width 19 height 15
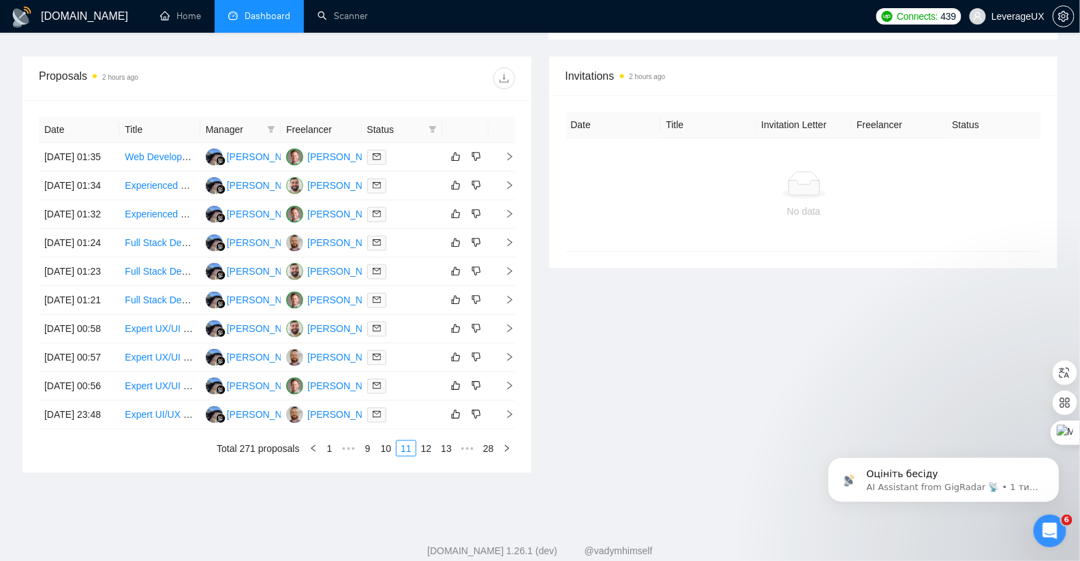
scroll to position [652, 0]
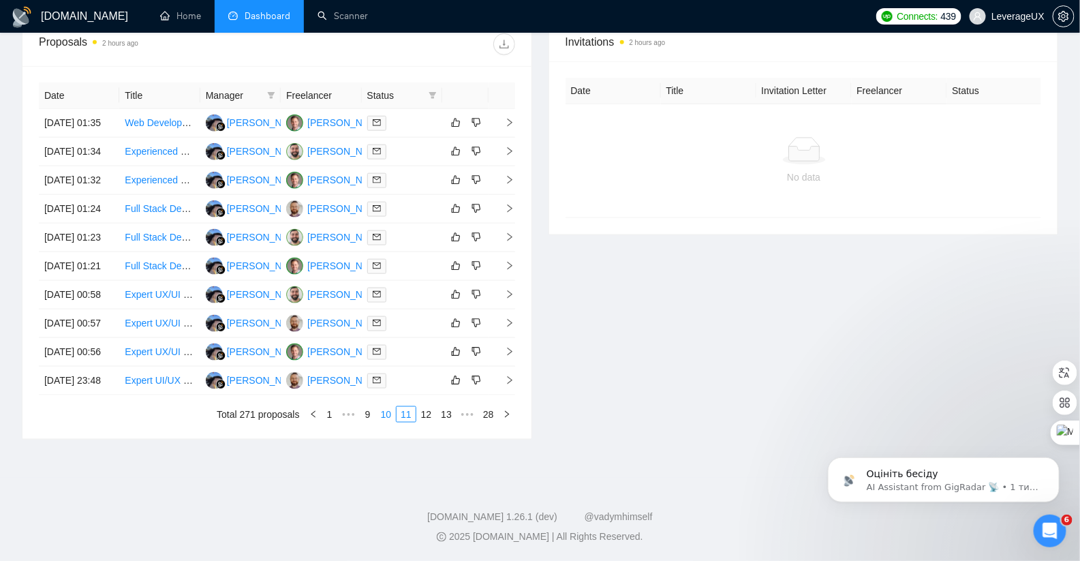
click at [386, 414] on link "10" at bounding box center [386, 414] width 19 height 15
click at [388, 422] on link "9" at bounding box center [387, 414] width 15 height 15
click at [390, 416] on link "8" at bounding box center [391, 414] width 15 height 15
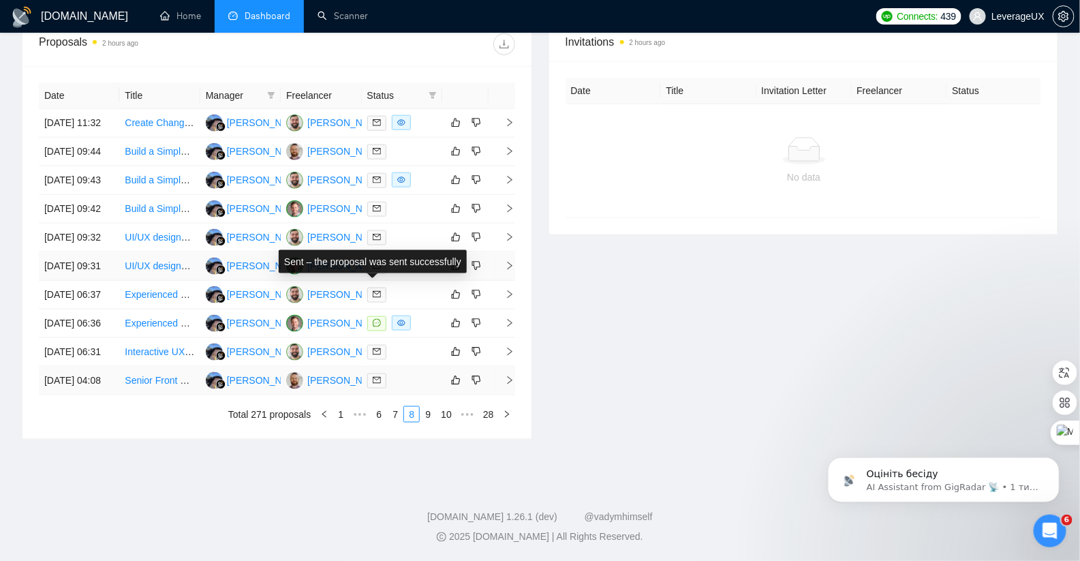
scroll to position [553, 0]
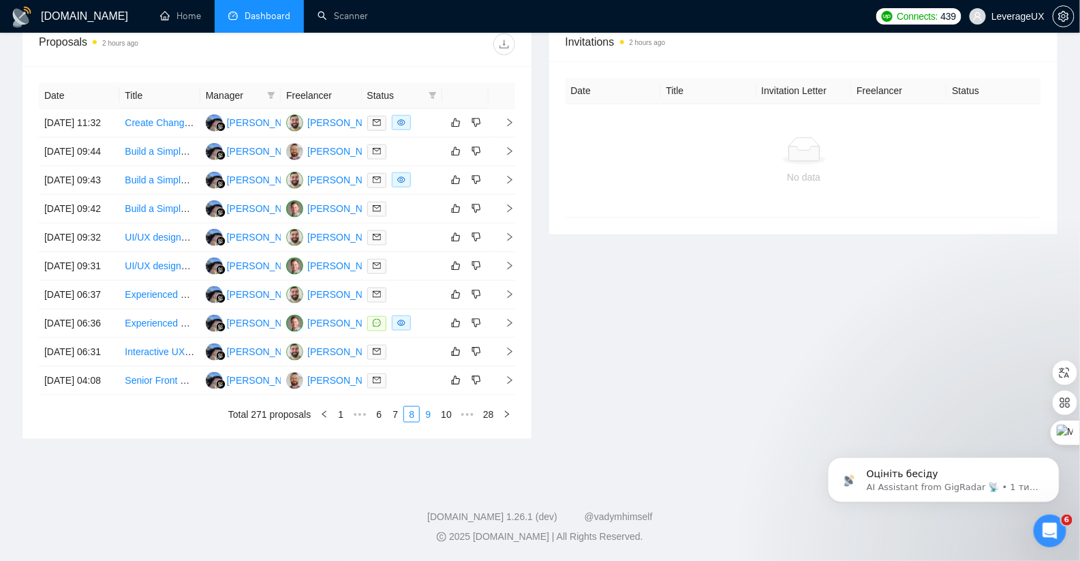
click at [423, 422] on link "9" at bounding box center [427, 414] width 15 height 15
click at [510, 147] on icon "right" at bounding box center [510, 152] width 10 height 10
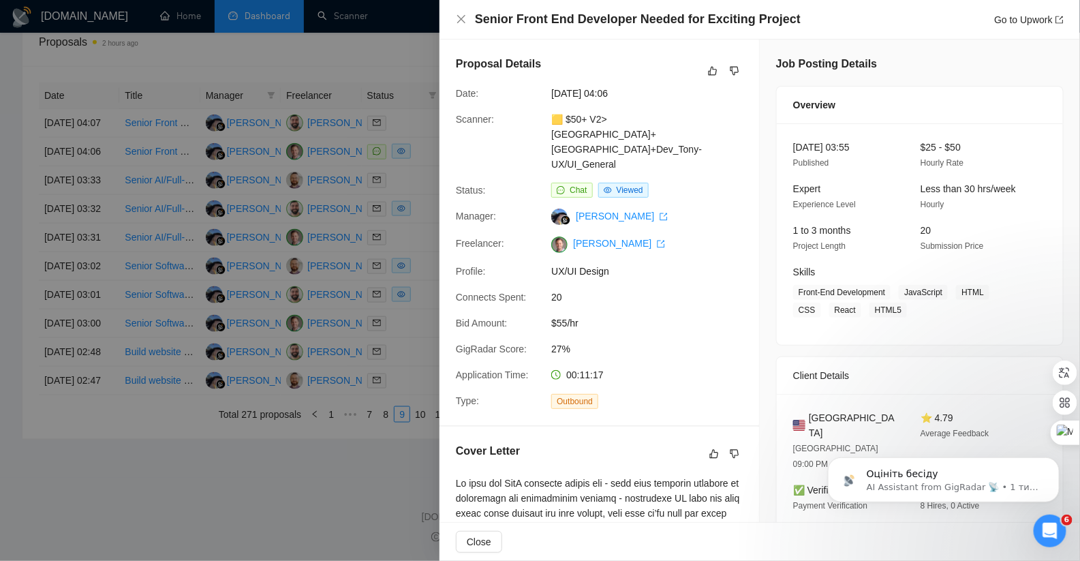
click at [243, 279] on div at bounding box center [540, 280] width 1080 height 561
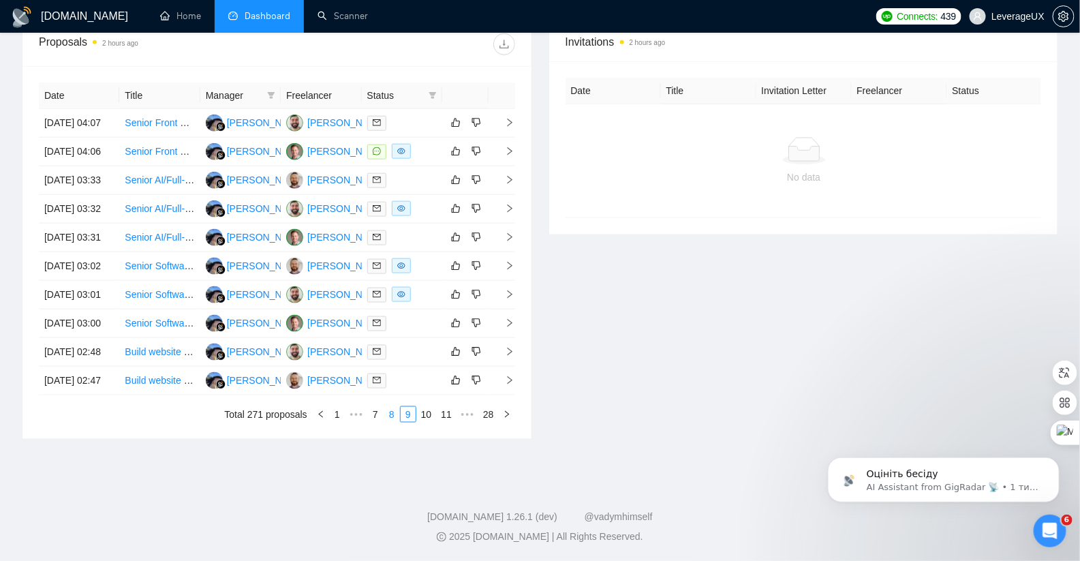
click at [387, 422] on link "8" at bounding box center [391, 414] width 15 height 15
click at [512, 328] on icon "right" at bounding box center [510, 323] width 10 height 10
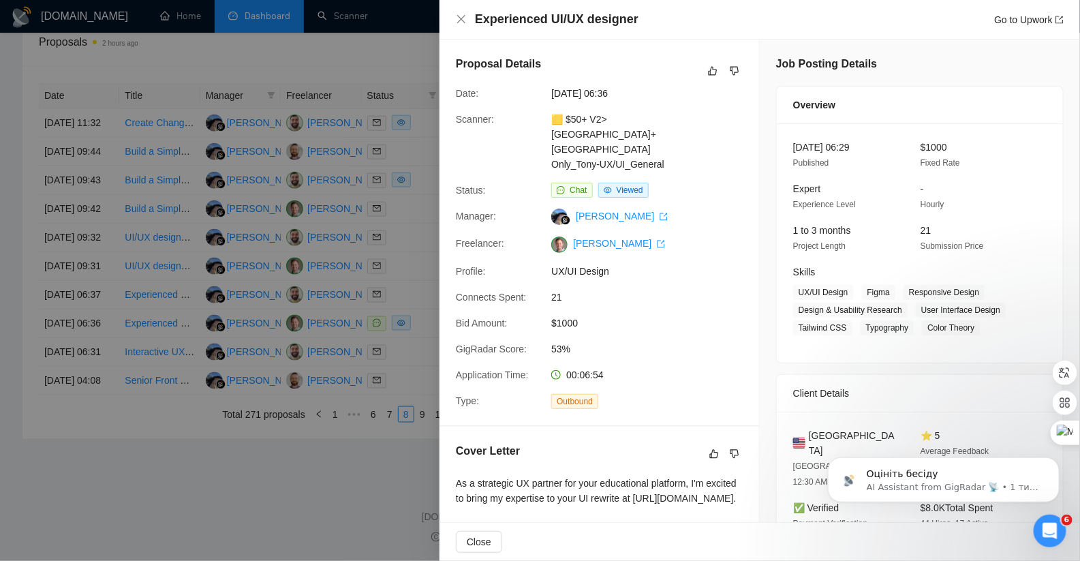
click at [375, 225] on div at bounding box center [540, 280] width 1080 height 561
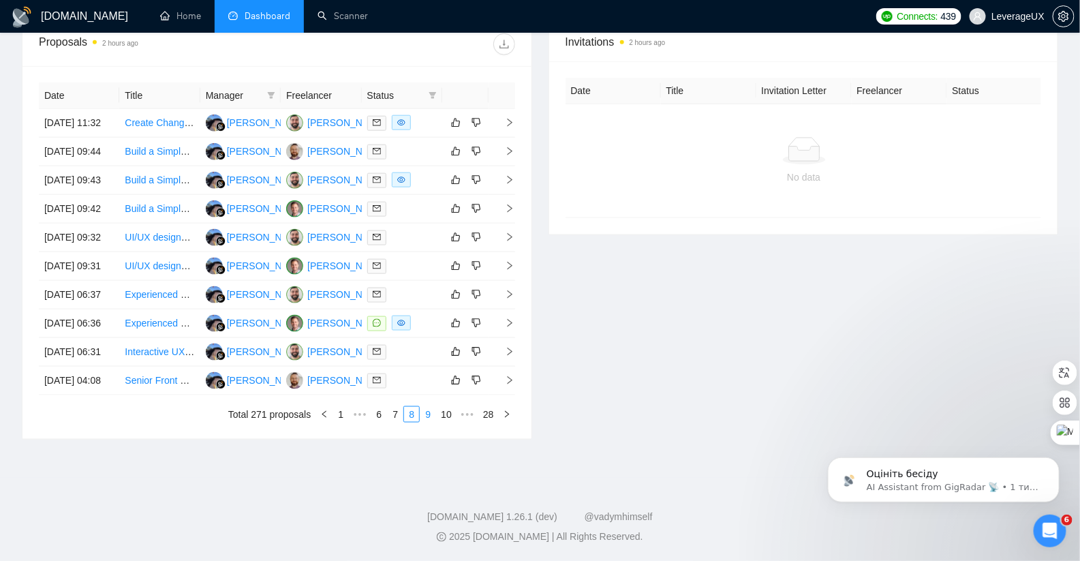
click at [428, 422] on link "9" at bounding box center [427, 414] width 15 height 15
click at [507, 147] on icon "right" at bounding box center [510, 152] width 10 height 10
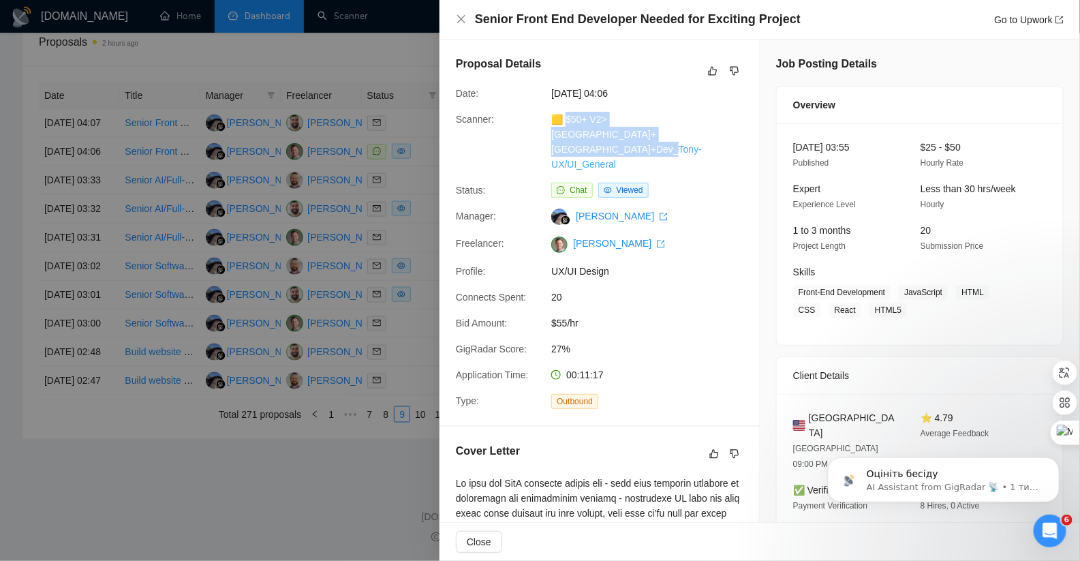
drag, startPoint x: 619, startPoint y: 151, endPoint x: 561, endPoint y: 121, distance: 65.5
click at [561, 121] on div "🟨 $50+ V2> [GEOGRAPHIC_DATA]+[GEOGRAPHIC_DATA]+Dev_Tony-UX/UI_General" at bounding box center [618, 142] width 144 height 60
copy link "$50+ V2> [GEOGRAPHIC_DATA]+Canada_Design+Dev_Tony-UX/UI_General"
click at [1029, 20] on link "Go to Upwork" at bounding box center [1029, 19] width 70 height 11
click at [264, 181] on div at bounding box center [540, 280] width 1080 height 561
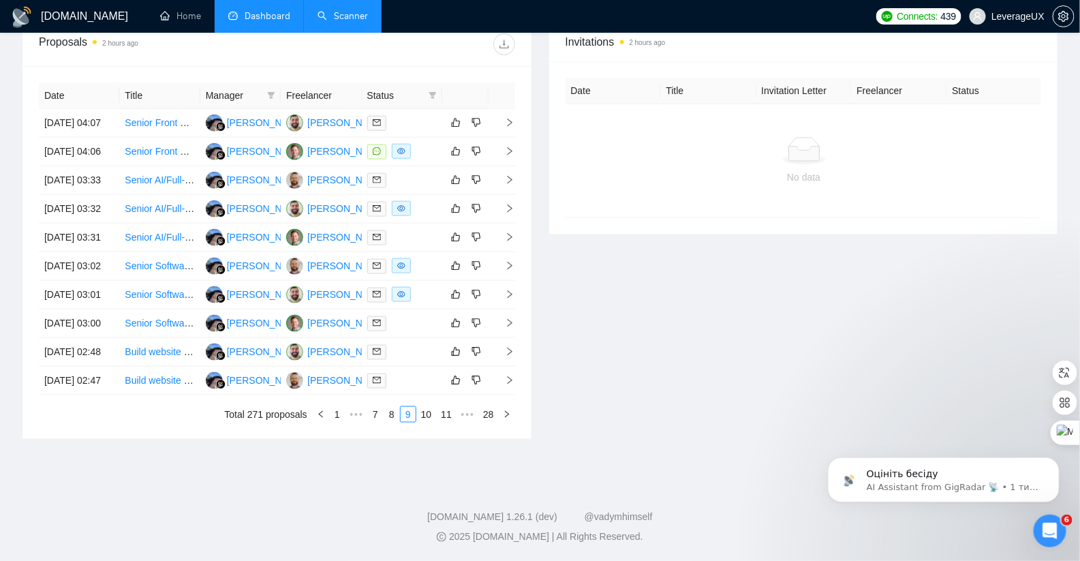
click at [331, 21] on link "Scanner" at bounding box center [343, 16] width 50 height 12
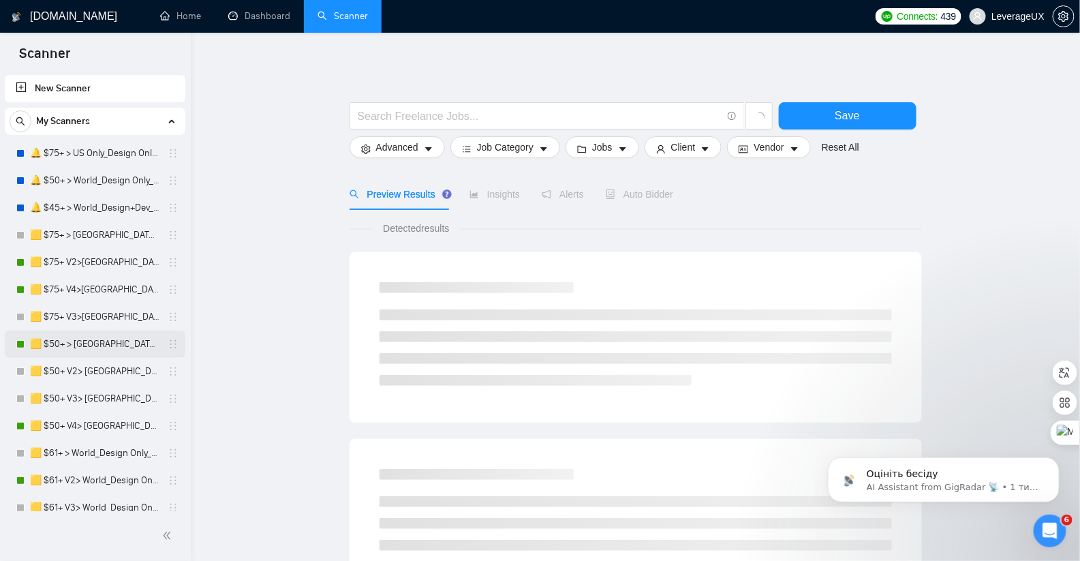
click at [126, 343] on link "🟨 $50+ > [GEOGRAPHIC_DATA]+[GEOGRAPHIC_DATA] Only_Tony-UX/UI_General" at bounding box center [94, 344] width 129 height 27
